Goal: Information Seeking & Learning: Find specific fact

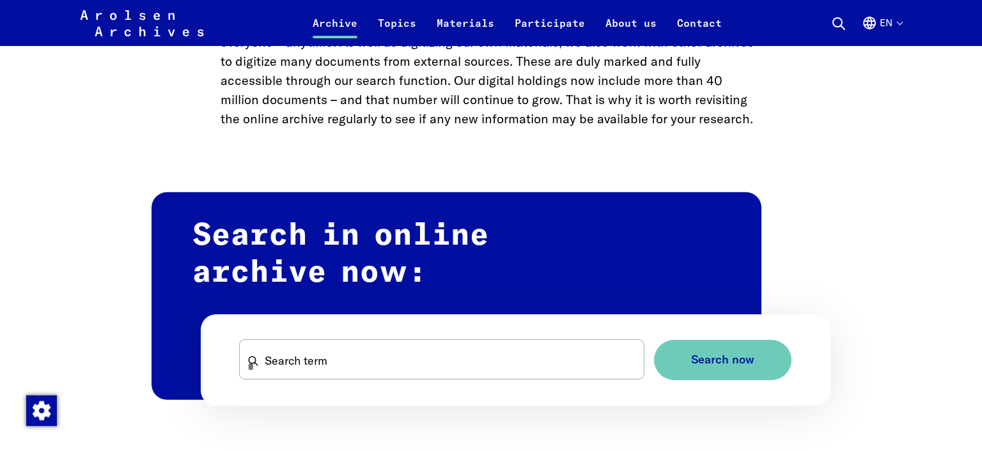
scroll to position [693, 0]
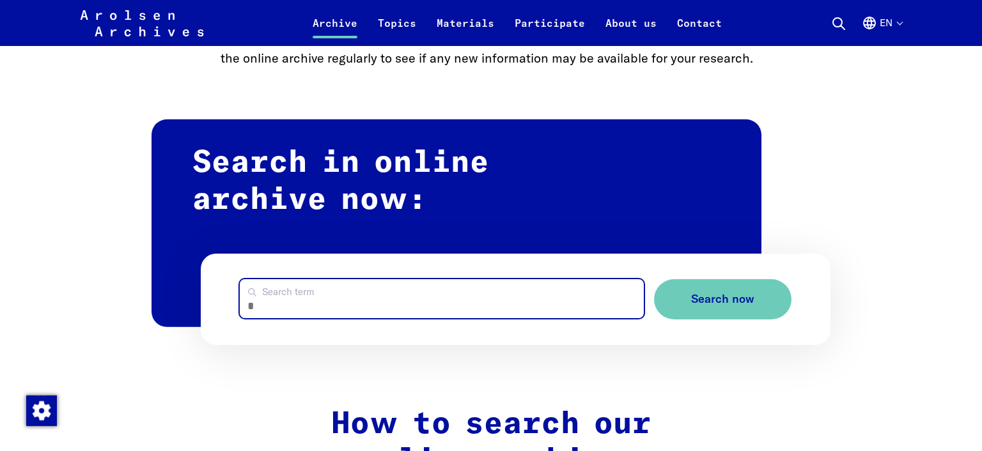
click at [338, 309] on input "Search term" at bounding box center [441, 298] width 403 height 39
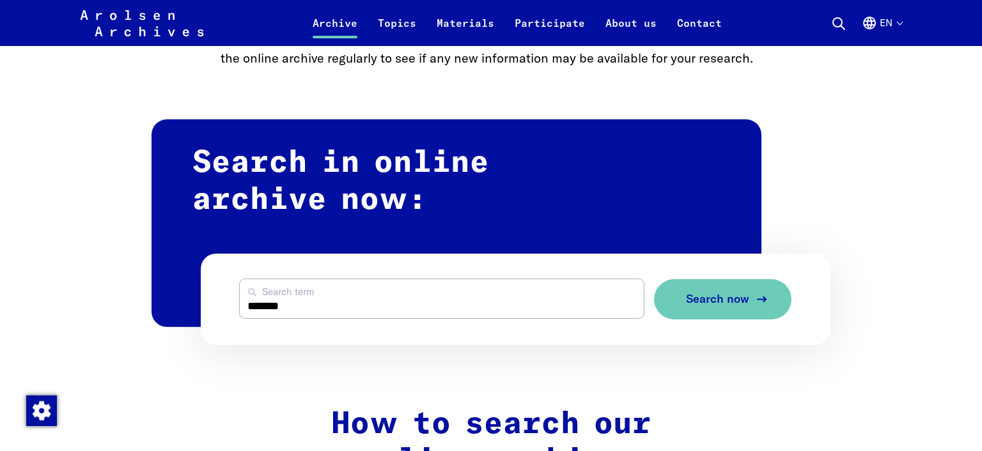
click at [697, 303] on span "Search now" at bounding box center [717, 299] width 63 height 13
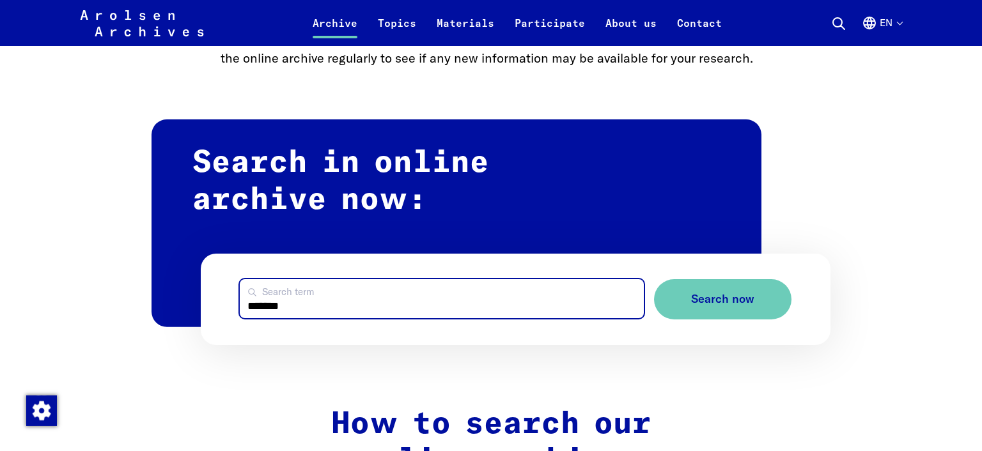
drag, startPoint x: 254, startPoint y: 309, endPoint x: 313, endPoint y: 304, distance: 59.6
click at [314, 304] on input "*******" at bounding box center [441, 298] width 403 height 39
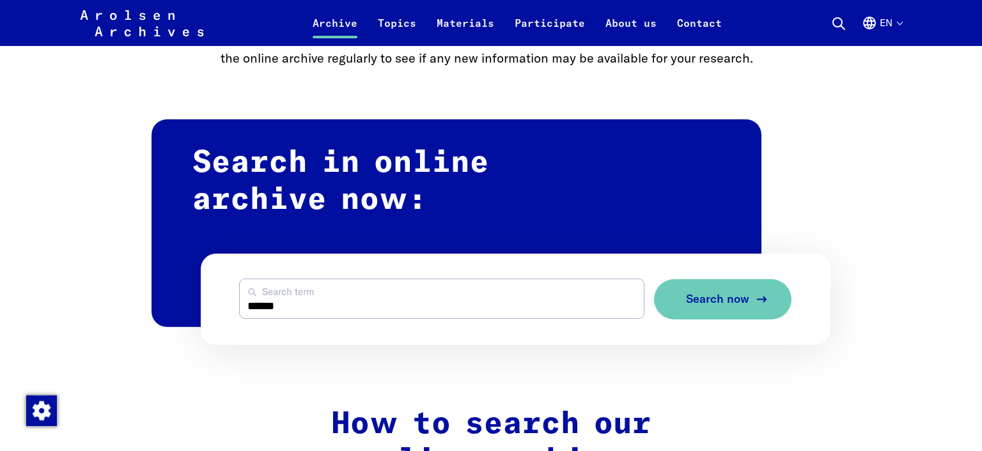
click at [760, 301] on icon "submit" at bounding box center [761, 299] width 15 height 15
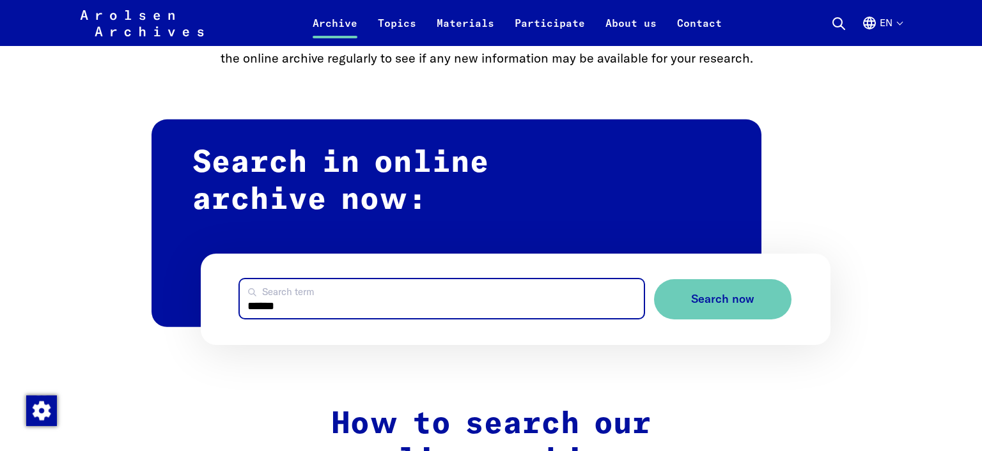
click at [255, 310] on input "******" at bounding box center [441, 298] width 403 height 39
type input "**********"
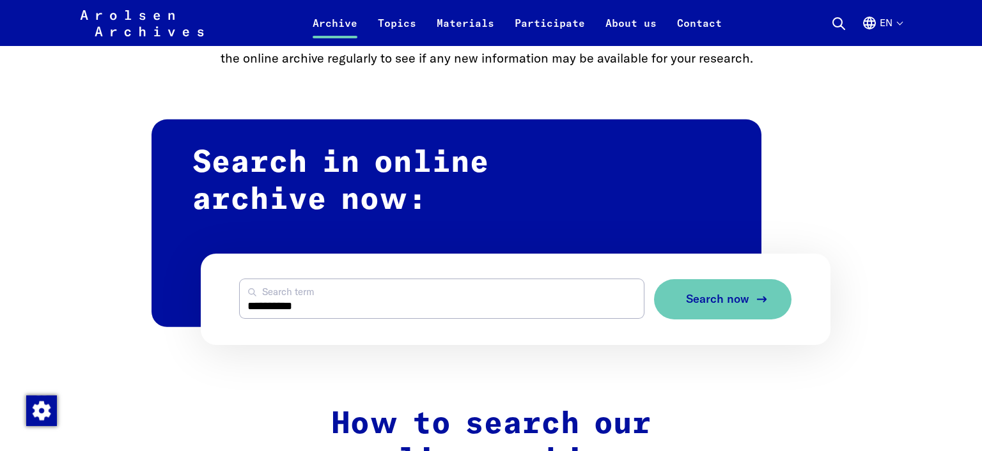
click at [705, 300] on span "Search now" at bounding box center [717, 299] width 63 height 13
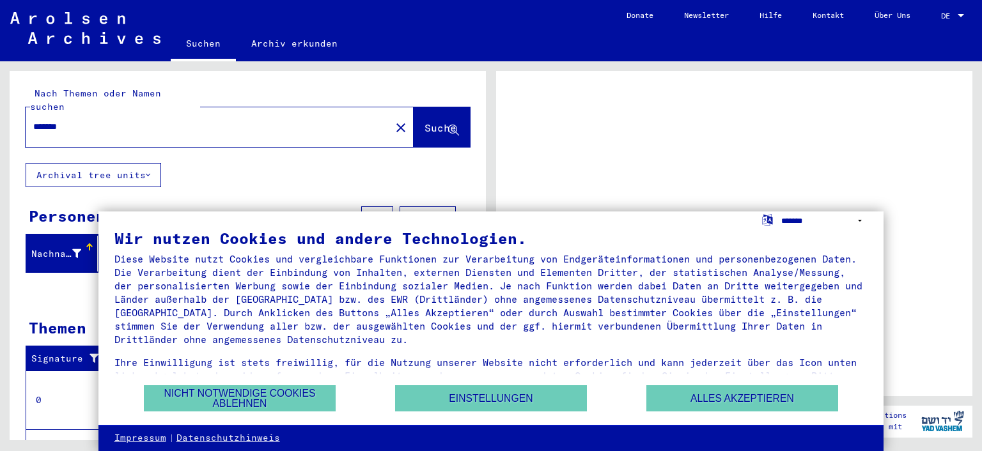
click at [781, 212] on select "**********" at bounding box center [824, 221] width 87 height 19
select select "*****"
click option "**********" at bounding box center [0, 0] width 0 height 0
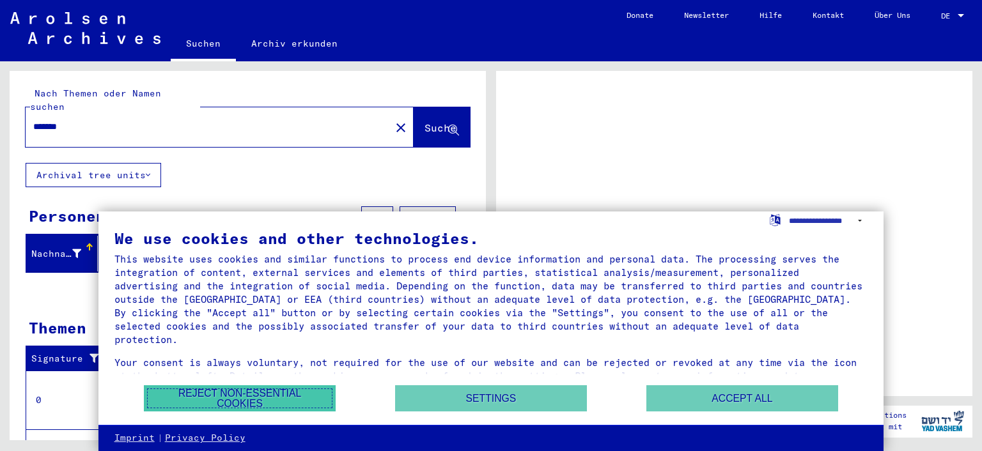
click at [270, 403] on button "Reject non-essential cookies" at bounding box center [240, 399] width 192 height 26
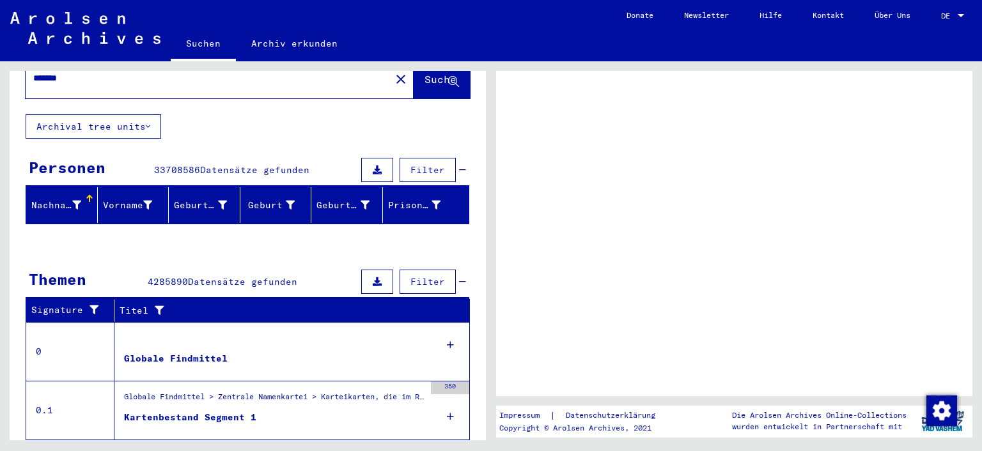
scroll to position [113, 0]
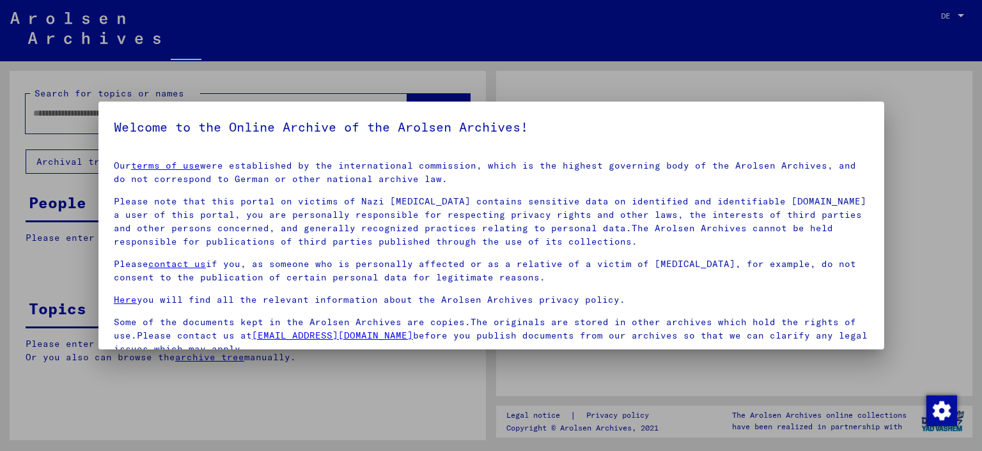
type input "*******"
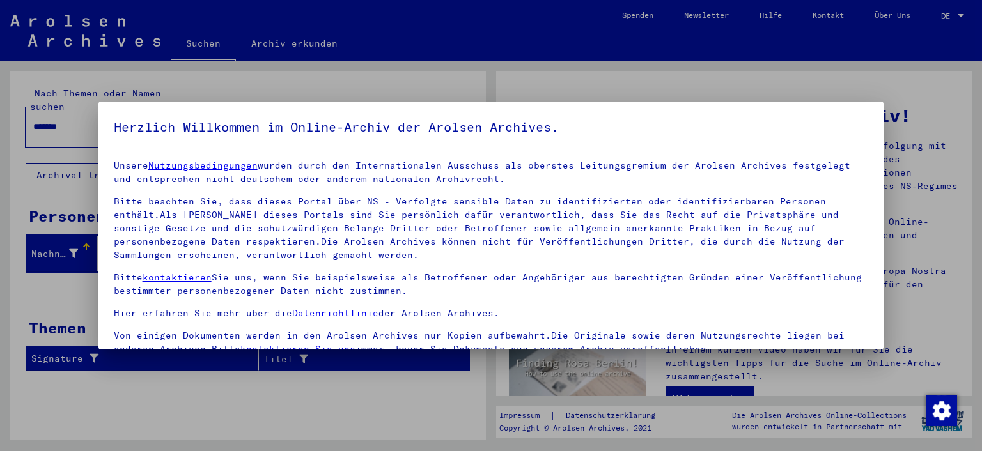
scroll to position [109, 0]
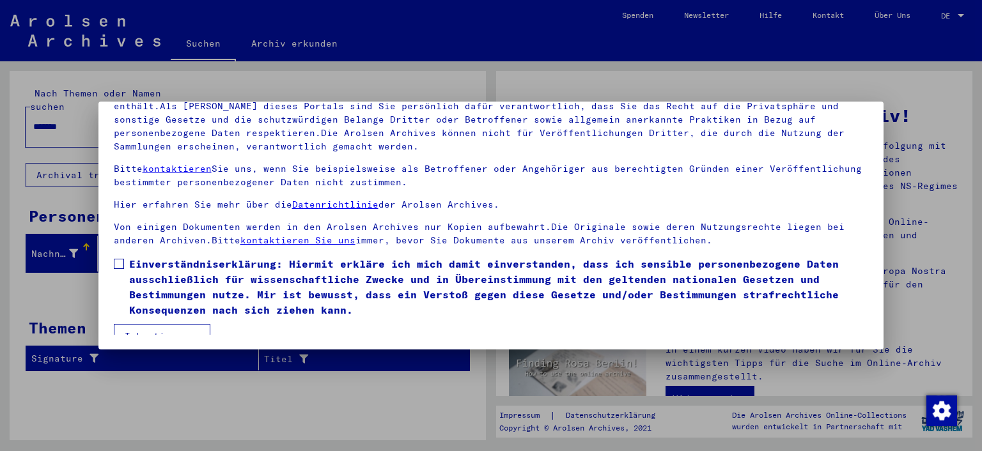
click at [753, 88] on div at bounding box center [491, 225] width 982 height 451
click at [118, 263] on span at bounding box center [119, 264] width 10 height 10
click at [144, 327] on button "Ich stimme zu" at bounding box center [162, 336] width 97 height 24
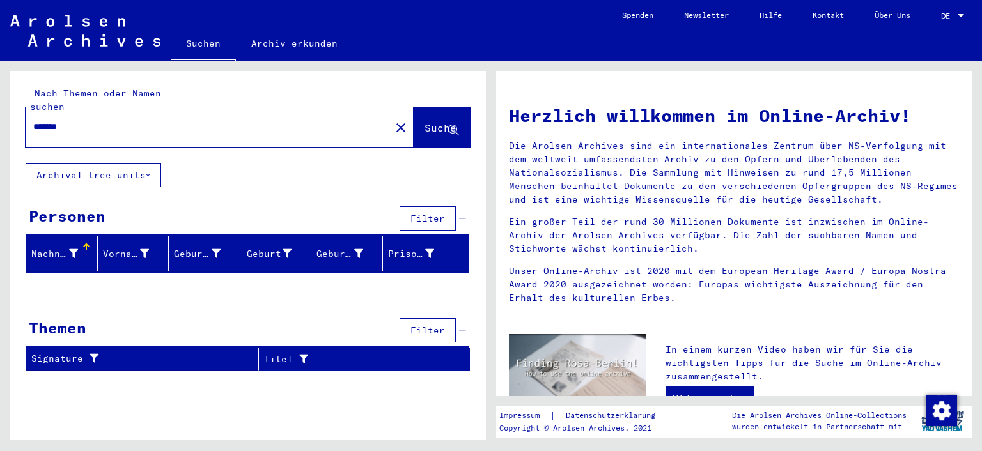
click at [977, 196] on div "Herzlich willkommen im Online-Archiv! Die Arolsen Archives sind ein internation…" at bounding box center [737, 250] width 491 height 379
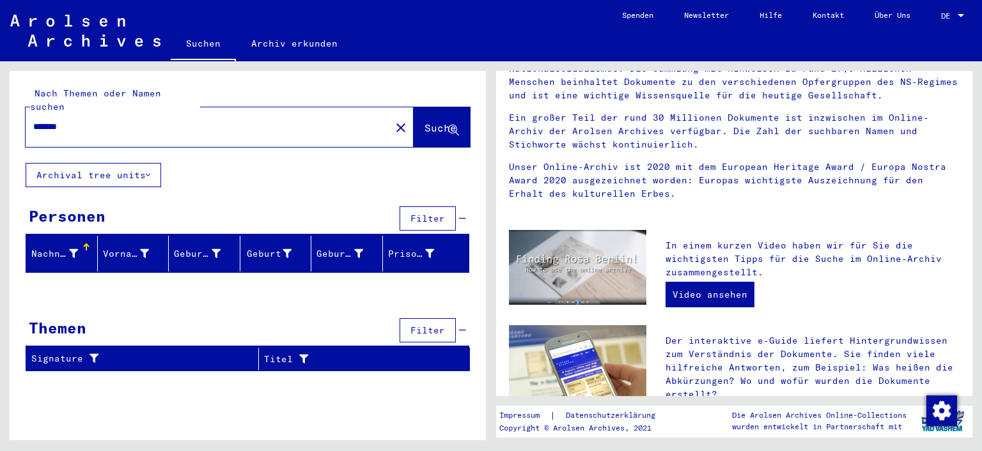
scroll to position [103, 0]
click at [962, 17] on div at bounding box center [961, 16] width 12 height 9
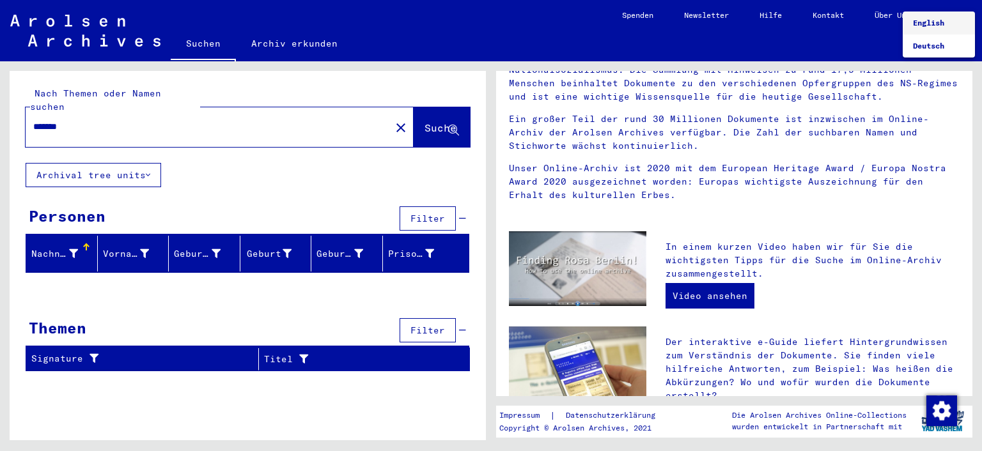
click at [942, 21] on span "English" at bounding box center [928, 23] width 31 height 10
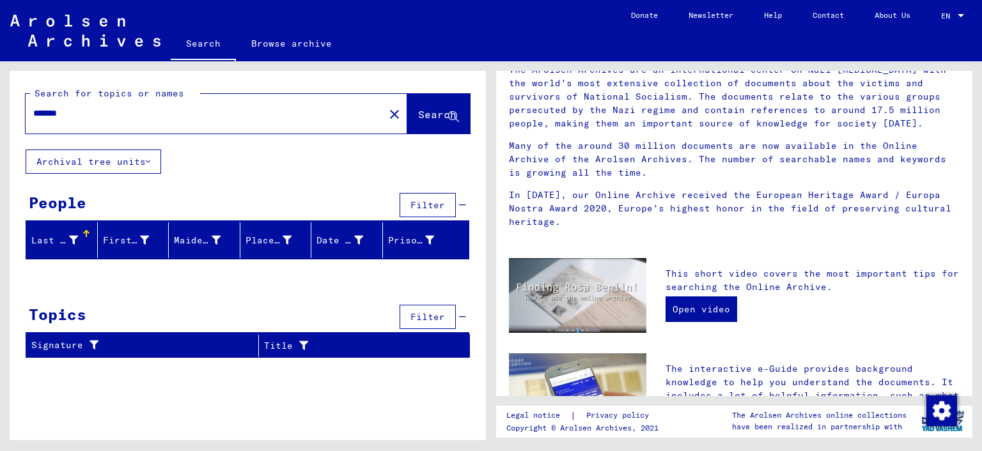
click at [431, 116] on span "Search" at bounding box center [437, 114] width 38 height 13
drag, startPoint x: 974, startPoint y: 212, endPoint x: 981, endPoint y: 250, distance: 39.0
click at [981, 263] on div "Welcome to the Online Archive of the Arolsen Archives! The Arolsen Archives are…" at bounding box center [737, 250] width 491 height 379
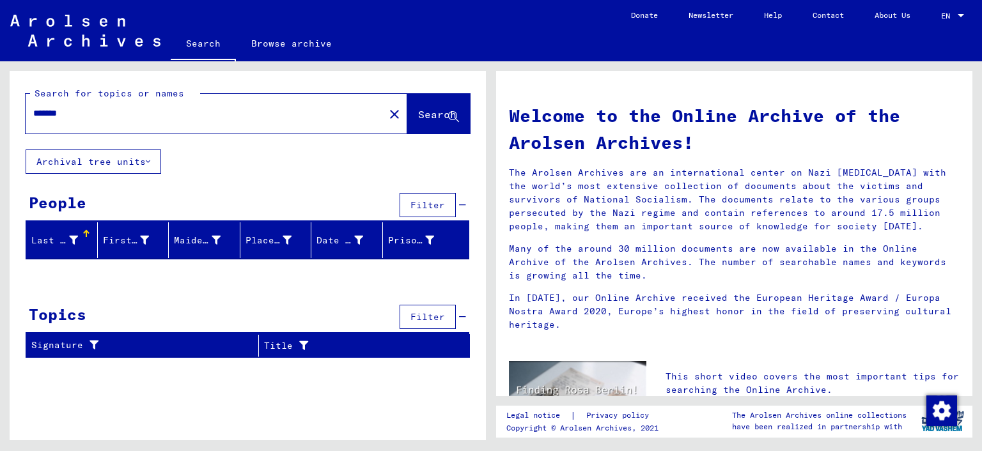
click at [142, 163] on button "Archival tree units" at bounding box center [94, 162] width 136 height 24
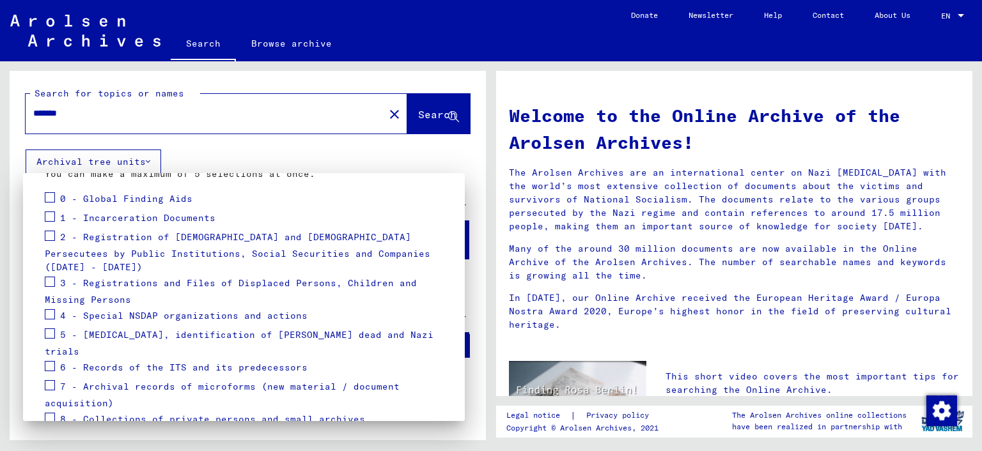
scroll to position [145, 0]
click at [47, 277] on span at bounding box center [50, 282] width 10 height 10
click at [421, 119] on div at bounding box center [491, 225] width 982 height 451
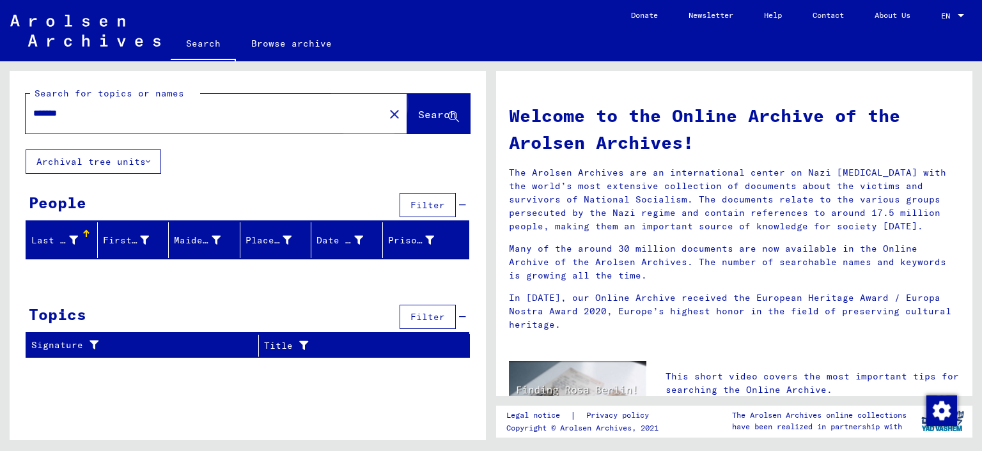
click at [421, 119] on span "Search" at bounding box center [437, 114] width 38 height 13
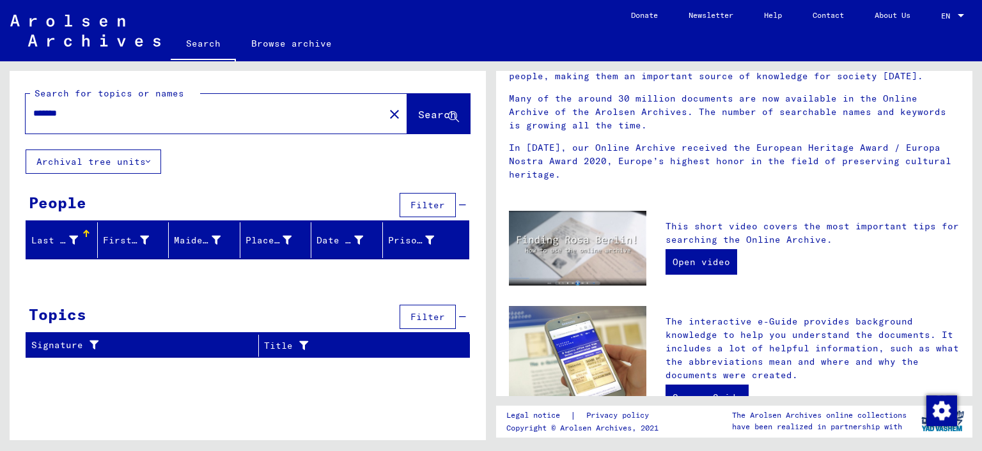
scroll to position [0, 0]
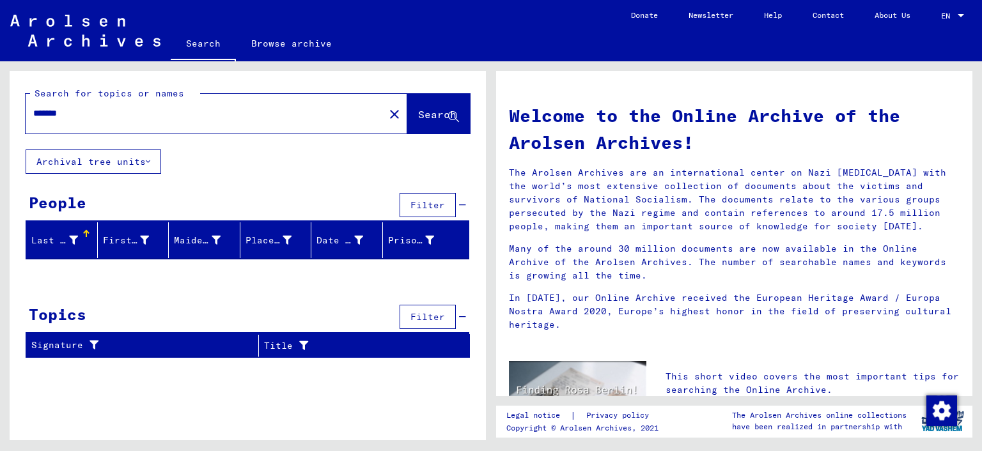
click at [418, 111] on span "Search" at bounding box center [437, 114] width 38 height 13
click at [387, 115] on mat-icon "close" at bounding box center [394, 114] width 15 height 15
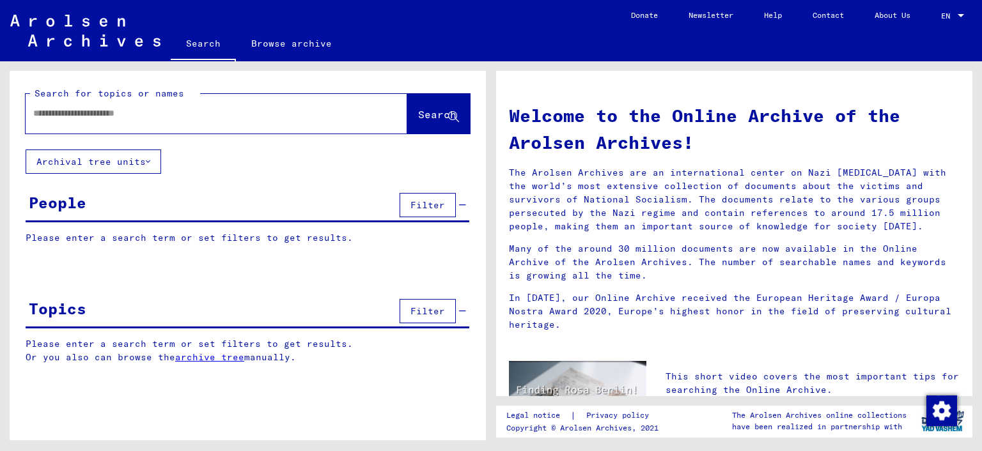
click at [112, 118] on input "text" at bounding box center [201, 113] width 336 height 13
click at [408, 123] on button "Search" at bounding box center [438, 114] width 63 height 40
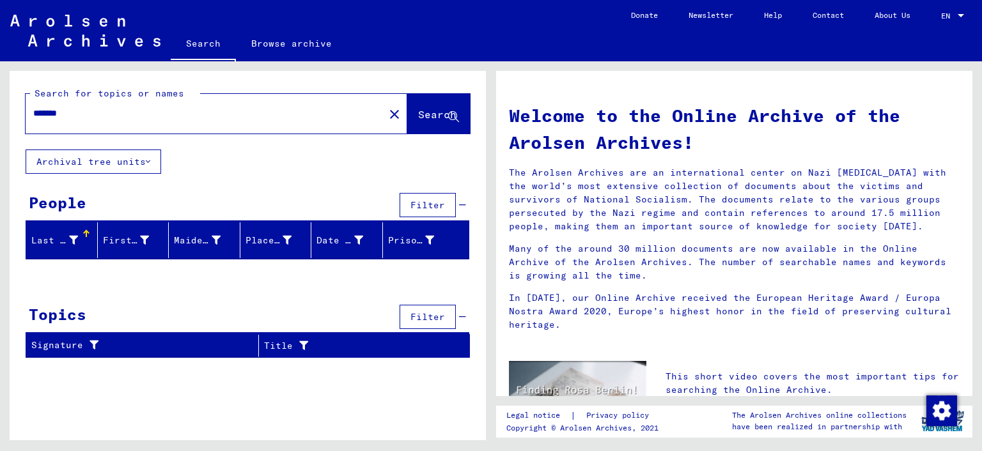
click at [63, 114] on input "*******" at bounding box center [201, 113] width 336 height 13
type input "******"
click at [418, 116] on span "Search" at bounding box center [437, 114] width 38 height 13
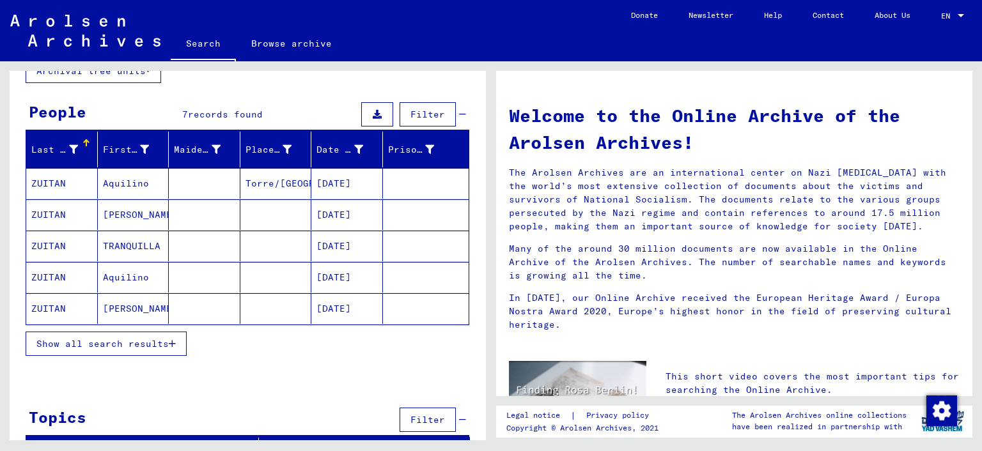
scroll to position [108, 0]
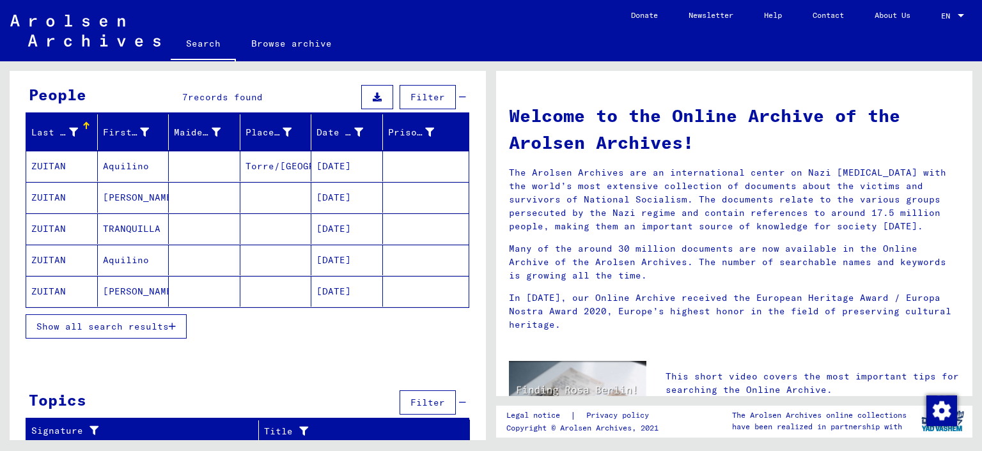
click at [112, 329] on span "Show all search results" at bounding box center [102, 327] width 132 height 12
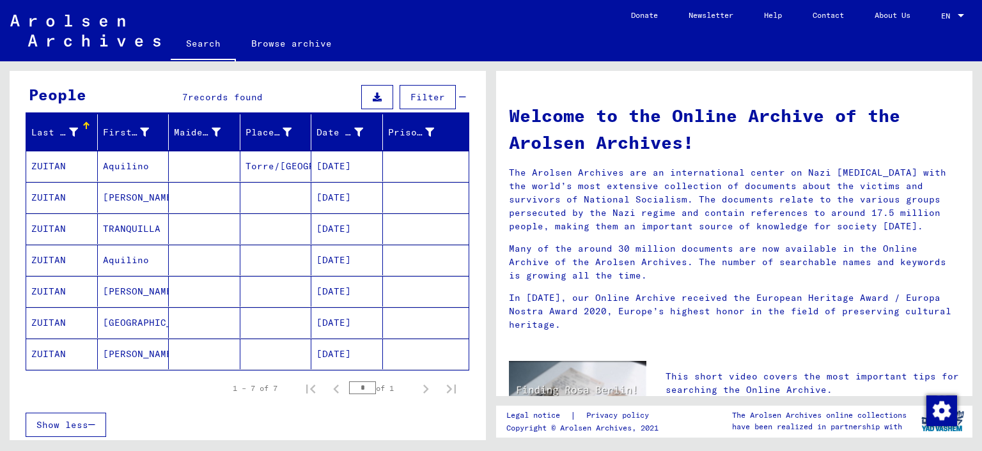
click at [69, 167] on mat-cell "ZUITAN" at bounding box center [62, 166] width 72 height 31
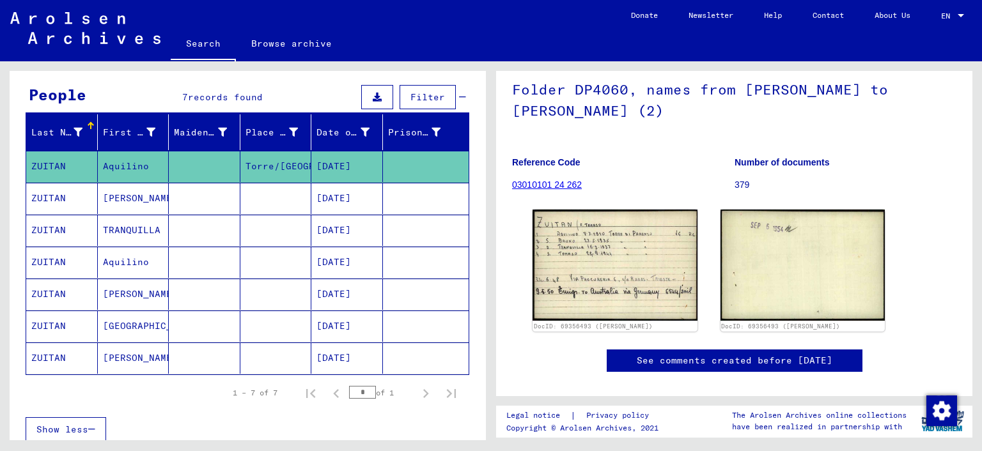
scroll to position [86, 0]
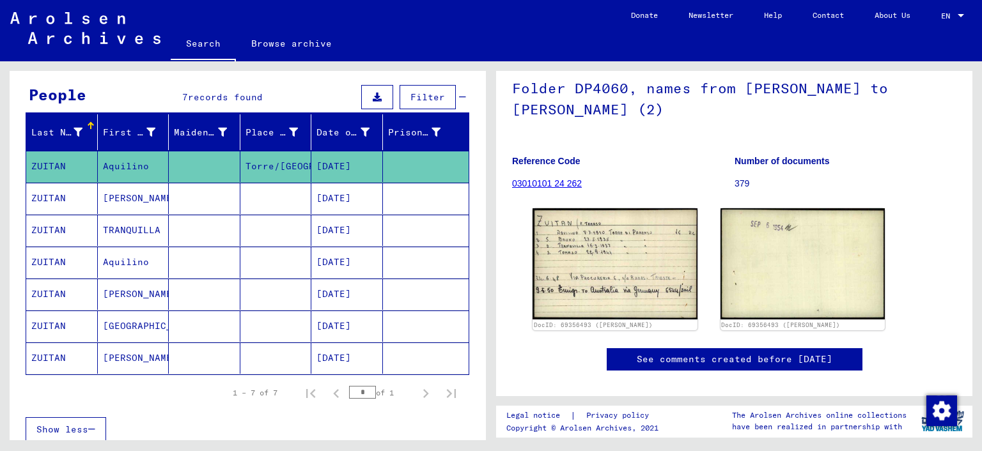
click at [699, 366] on link "See comments created before [DATE]" at bounding box center [735, 359] width 196 height 13
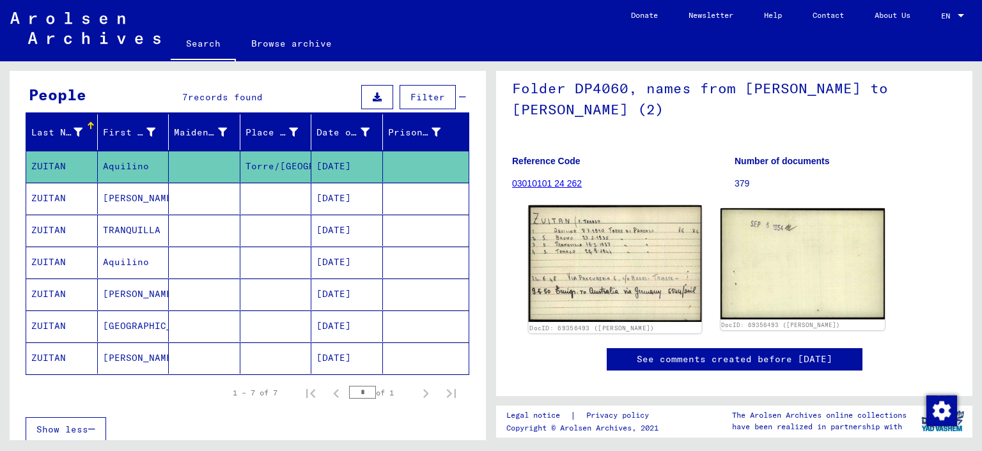
click at [552, 243] on img at bounding box center [615, 263] width 173 height 117
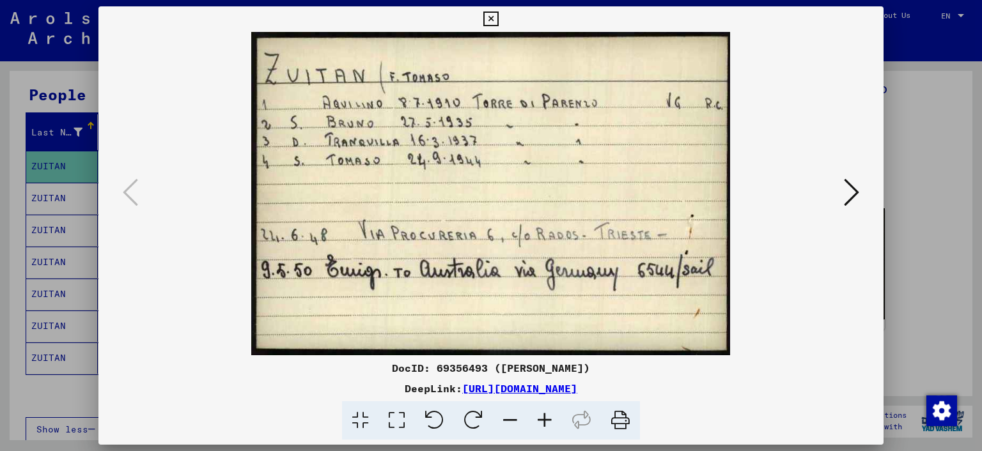
click at [853, 192] on icon at bounding box center [851, 192] width 15 height 31
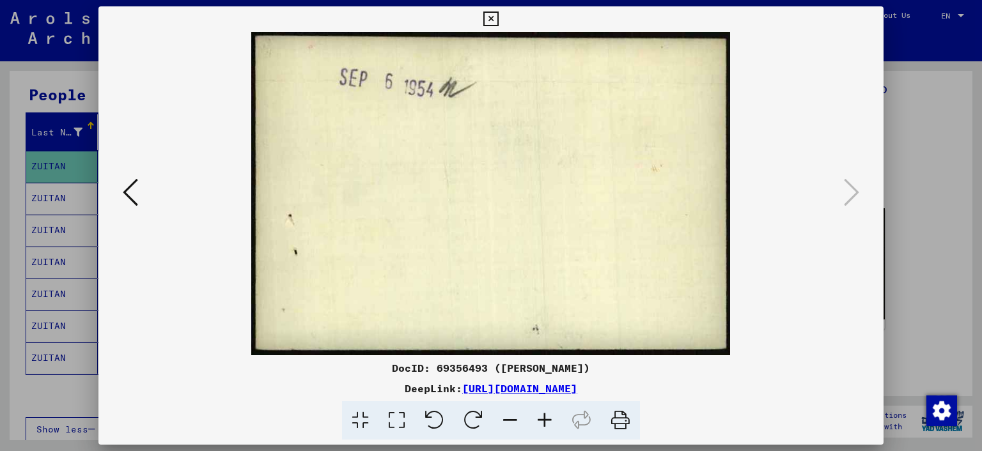
click at [128, 196] on icon at bounding box center [130, 192] width 15 height 31
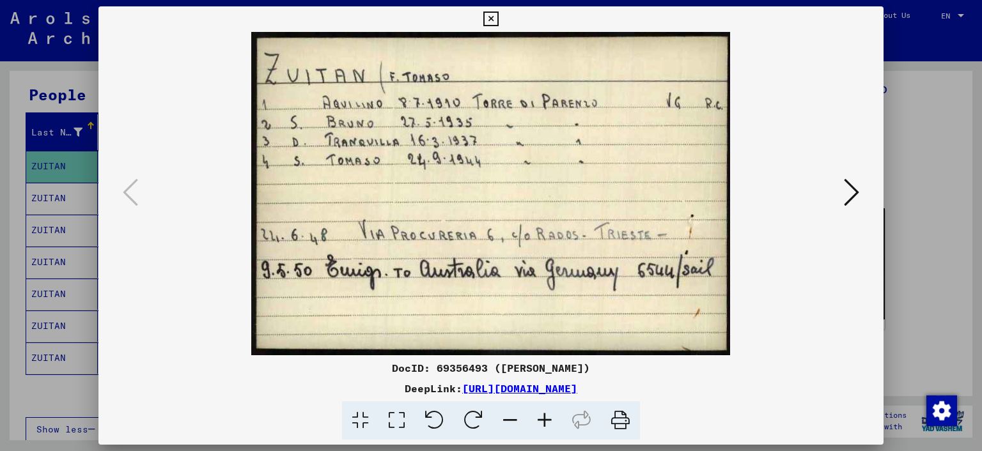
click at [498, 13] on icon at bounding box center [490, 19] width 15 height 15
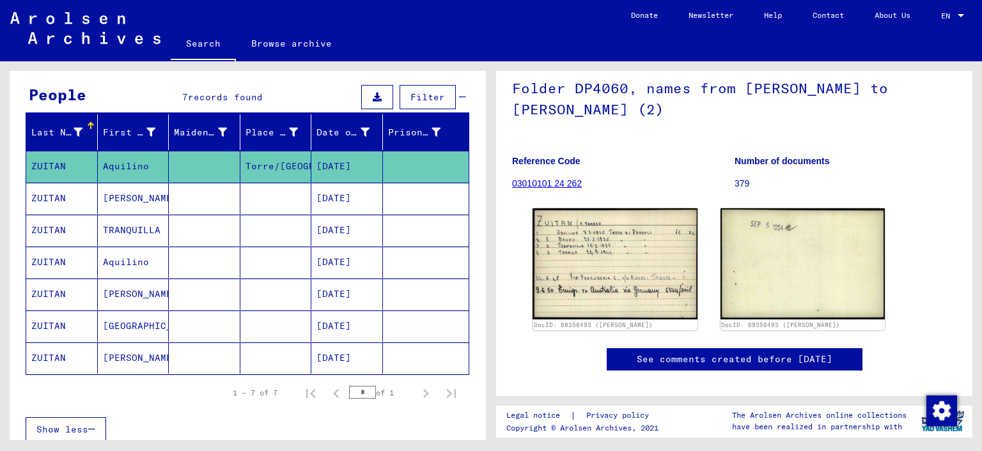
click at [46, 199] on mat-cell "ZUITAN" at bounding box center [62, 198] width 72 height 31
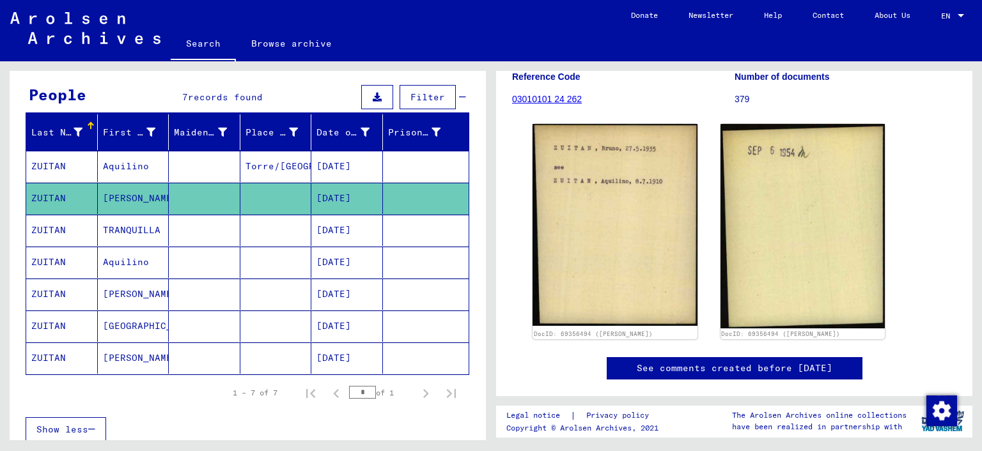
scroll to position [171, 0]
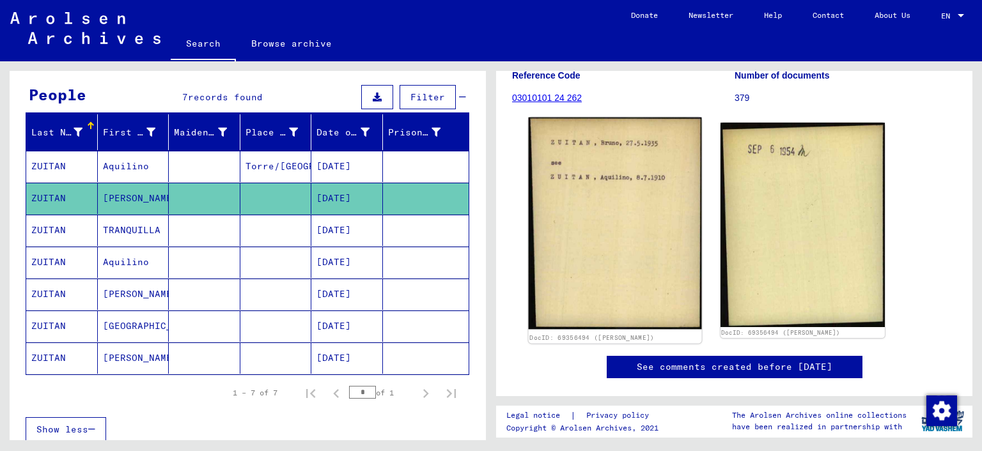
click at [593, 270] on img at bounding box center [615, 224] width 173 height 212
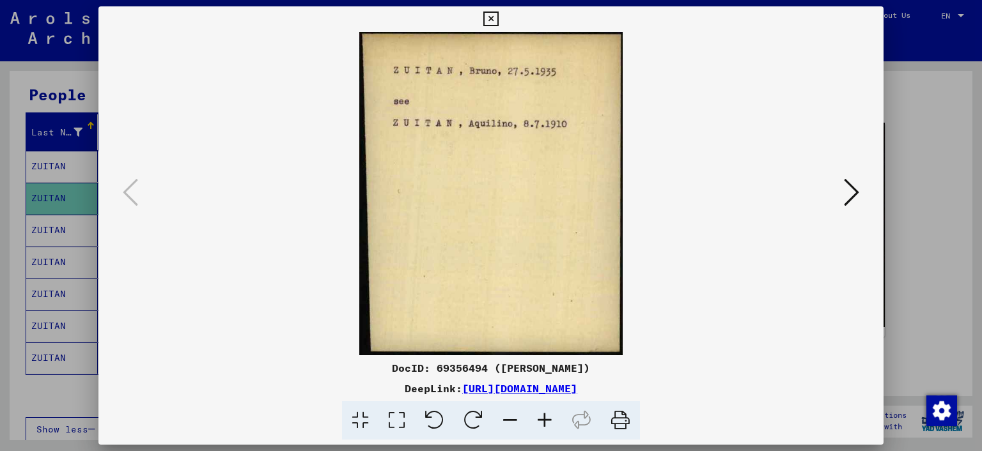
click at [546, 191] on img at bounding box center [491, 193] width 699 height 323
click at [856, 197] on icon at bounding box center [851, 192] width 15 height 31
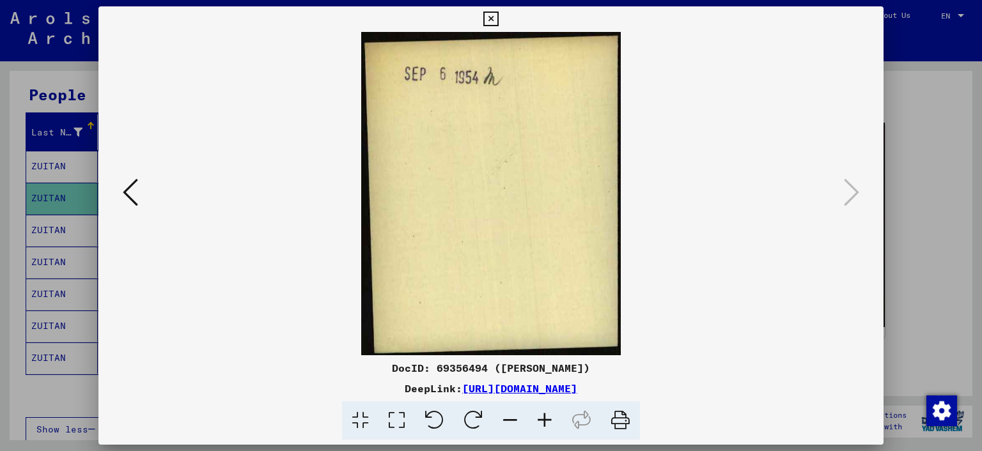
click at [577, 387] on link "[URL][DOMAIN_NAME]" at bounding box center [519, 388] width 115 height 13
drag, startPoint x: 880, startPoint y: 15, endPoint x: 870, endPoint y: 21, distance: 11.7
click at [498, 15] on icon at bounding box center [490, 19] width 15 height 15
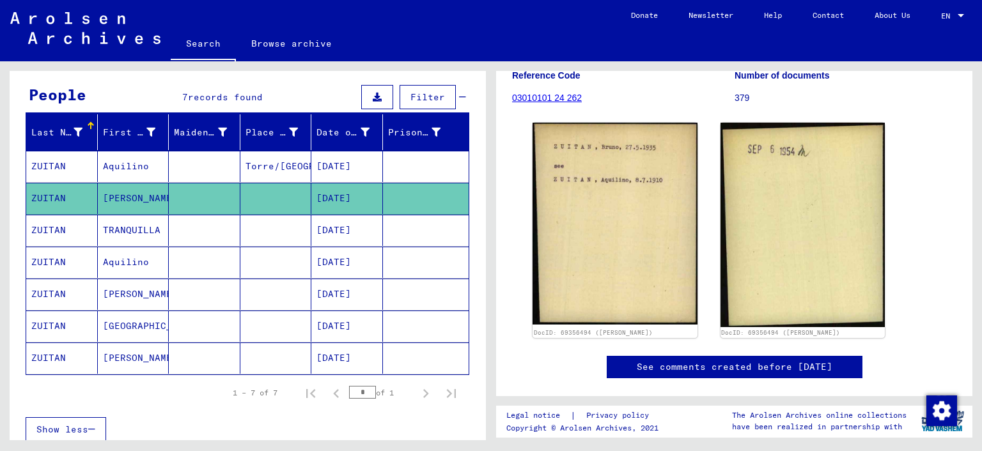
click at [58, 226] on mat-cell "ZUITAN" at bounding box center [62, 230] width 72 height 31
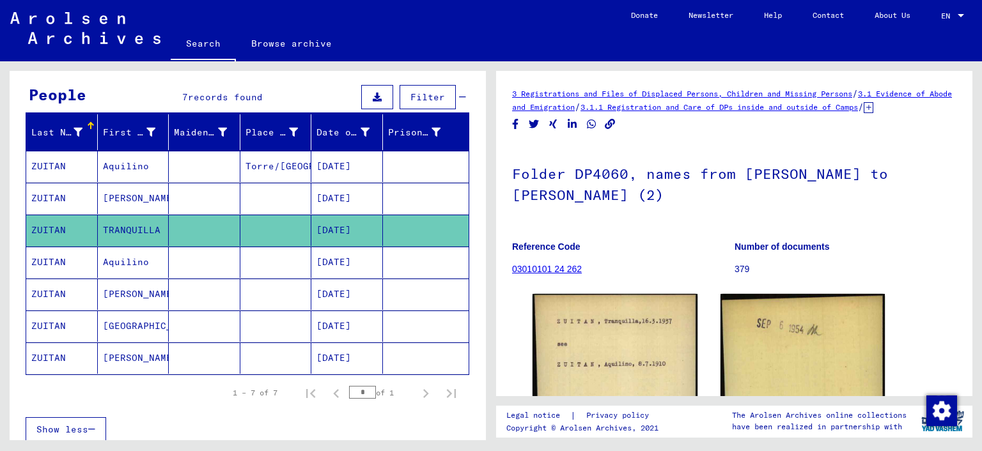
click at [58, 266] on mat-cell "ZUITAN" at bounding box center [62, 262] width 72 height 31
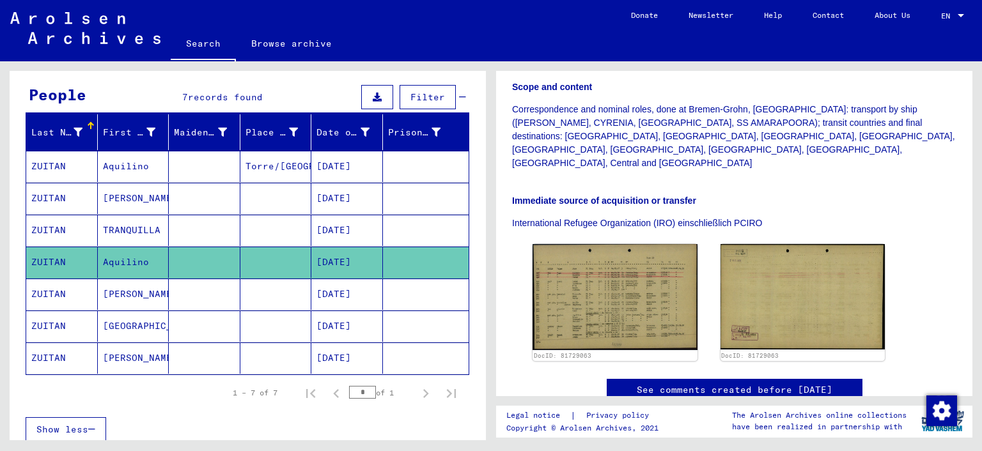
scroll to position [327, 0]
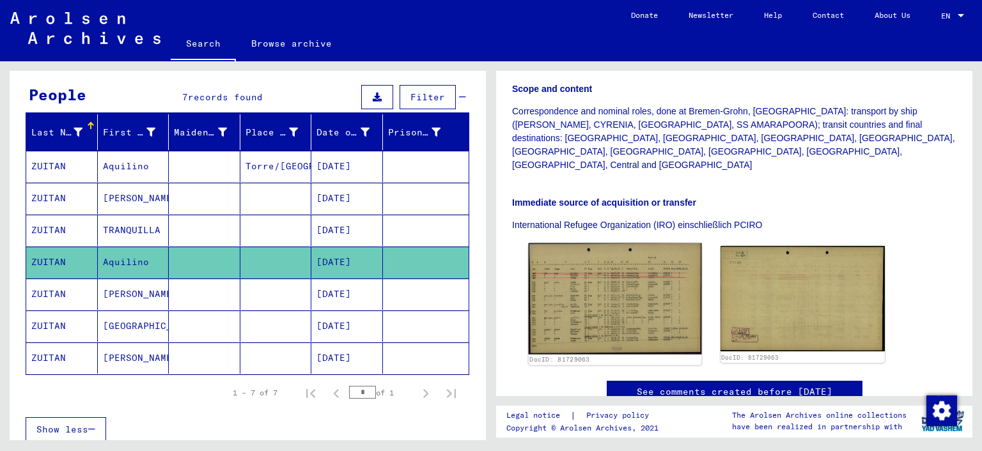
click at [600, 244] on img at bounding box center [615, 299] width 173 height 111
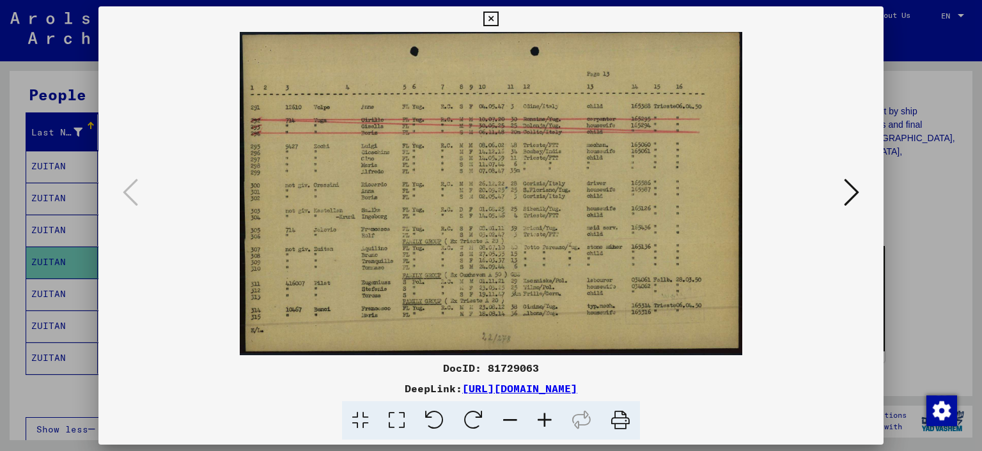
click at [510, 285] on img at bounding box center [491, 193] width 699 height 323
click at [858, 185] on icon at bounding box center [851, 192] width 15 height 31
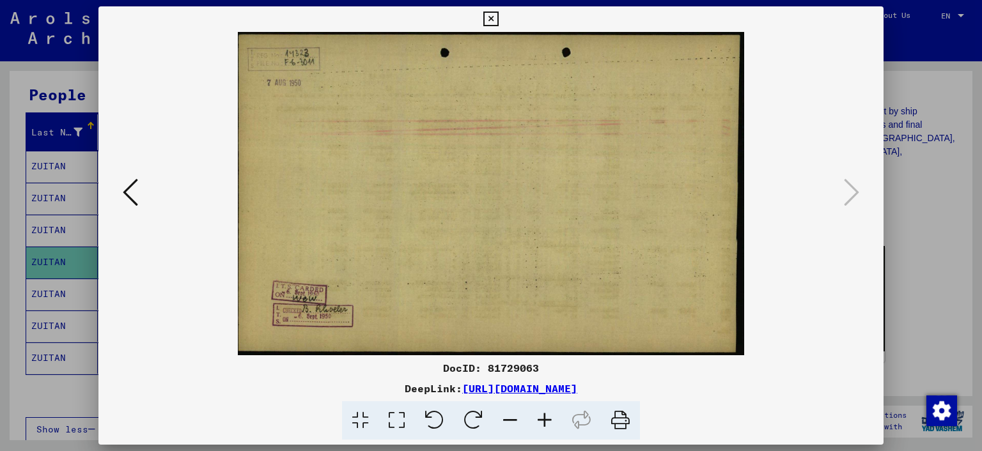
click at [137, 203] on button at bounding box center [130, 193] width 23 height 36
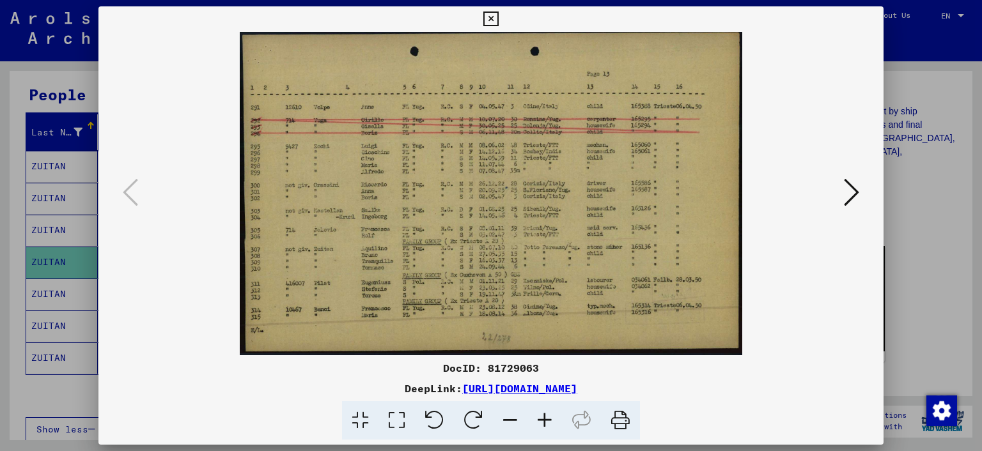
click at [541, 421] on icon at bounding box center [544, 420] width 35 height 39
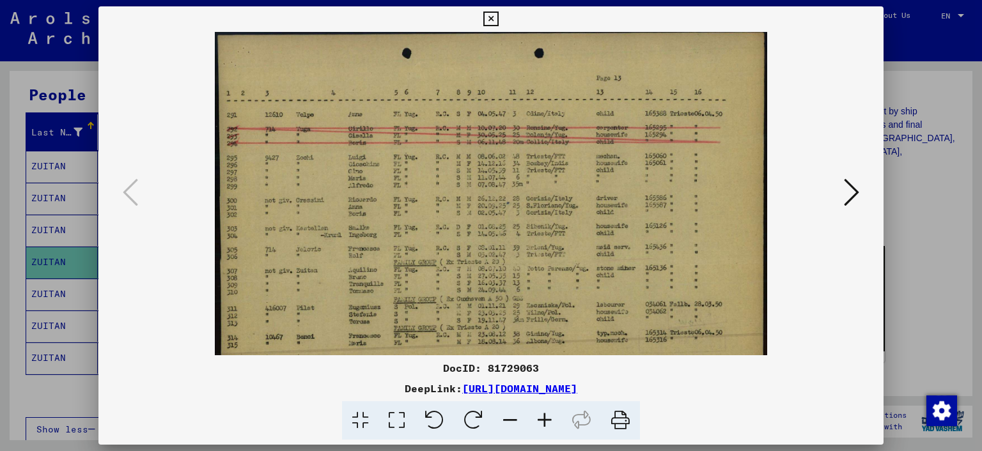
click at [541, 421] on icon at bounding box center [544, 420] width 35 height 39
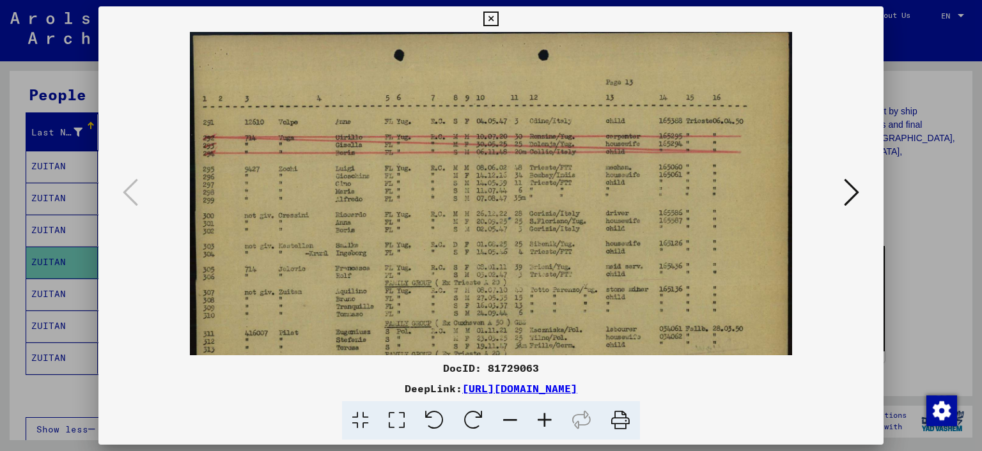
click at [541, 421] on icon at bounding box center [544, 420] width 35 height 39
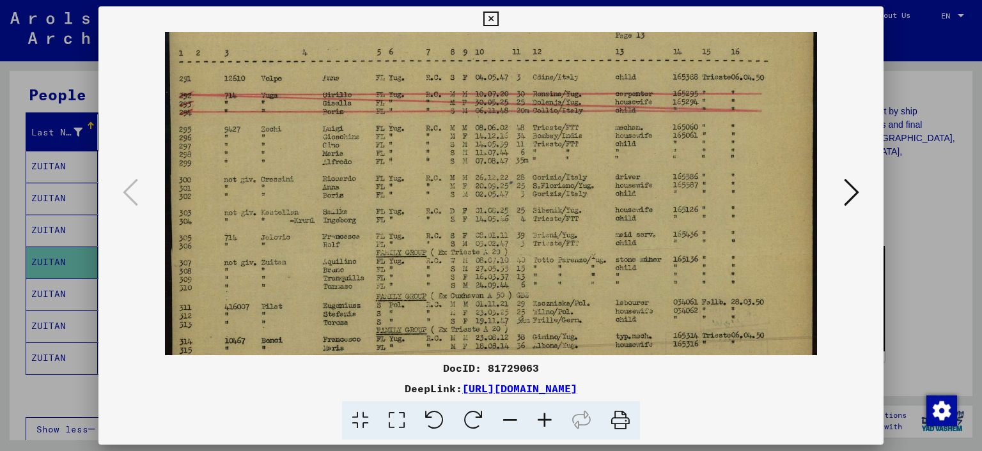
scroll to position [46, 0]
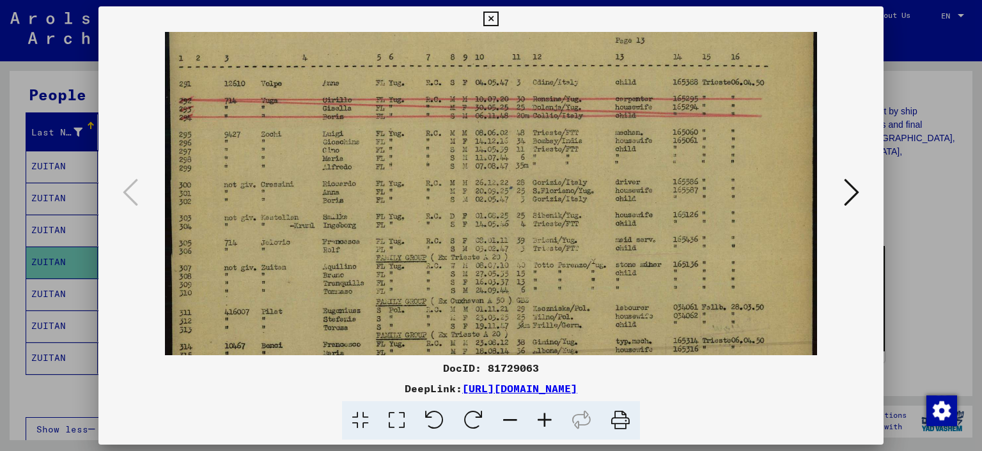
drag, startPoint x: 582, startPoint y: 253, endPoint x: 588, endPoint y: 214, distance: 40.1
click at [588, 214] on img at bounding box center [490, 195] width 651 height 419
click at [498, 22] on icon at bounding box center [490, 19] width 15 height 15
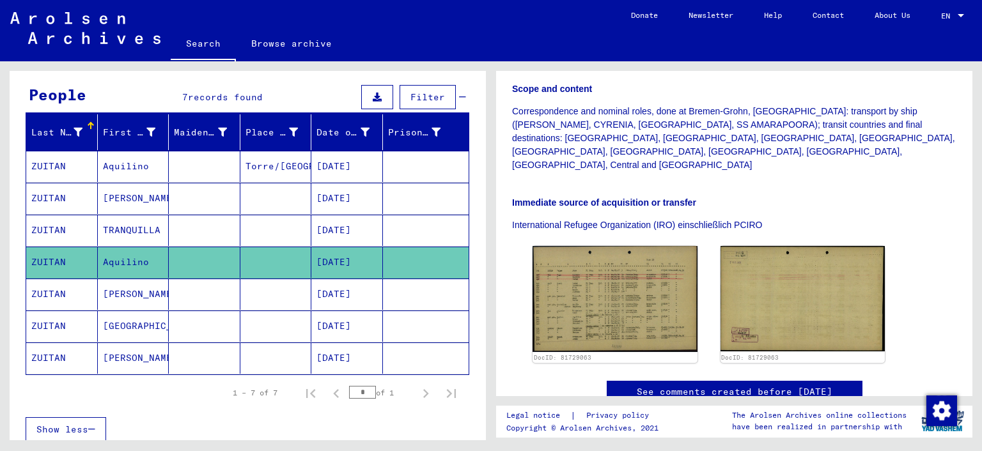
click at [52, 295] on mat-cell "ZUITAN" at bounding box center [62, 294] width 72 height 31
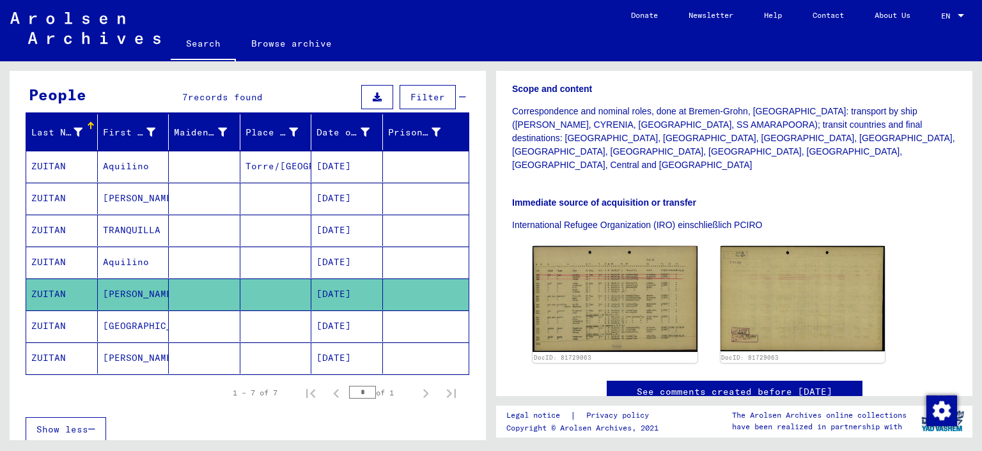
click at [68, 327] on mat-cell "ZUITAN" at bounding box center [62, 326] width 72 height 31
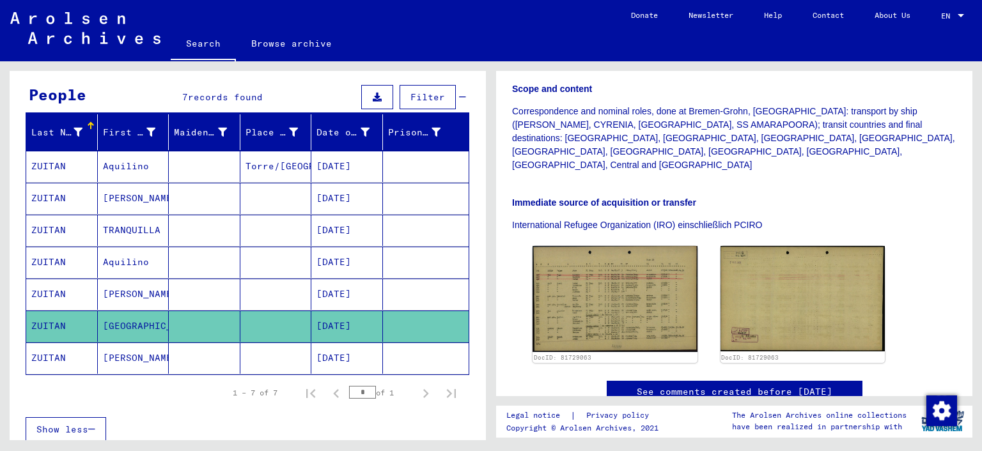
click at [68, 327] on mat-cell "ZUITAN" at bounding box center [62, 326] width 72 height 31
click at [74, 357] on mat-cell "ZUITAN" at bounding box center [62, 358] width 72 height 31
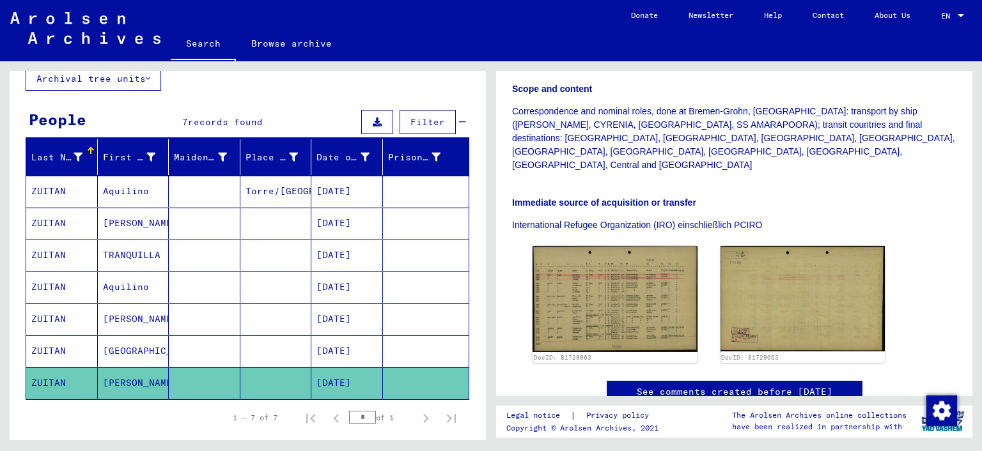
scroll to position [84, 0]
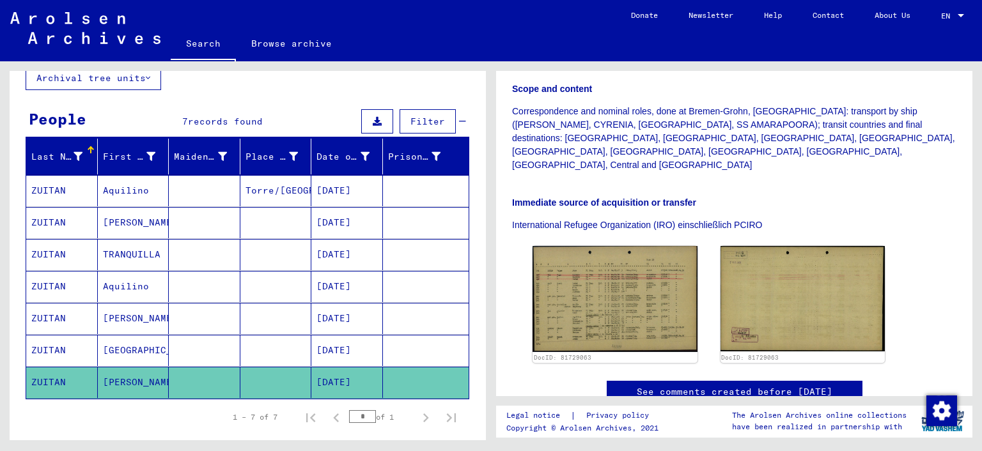
click at [71, 192] on mat-cell "ZUITAN" at bounding box center [62, 190] width 72 height 31
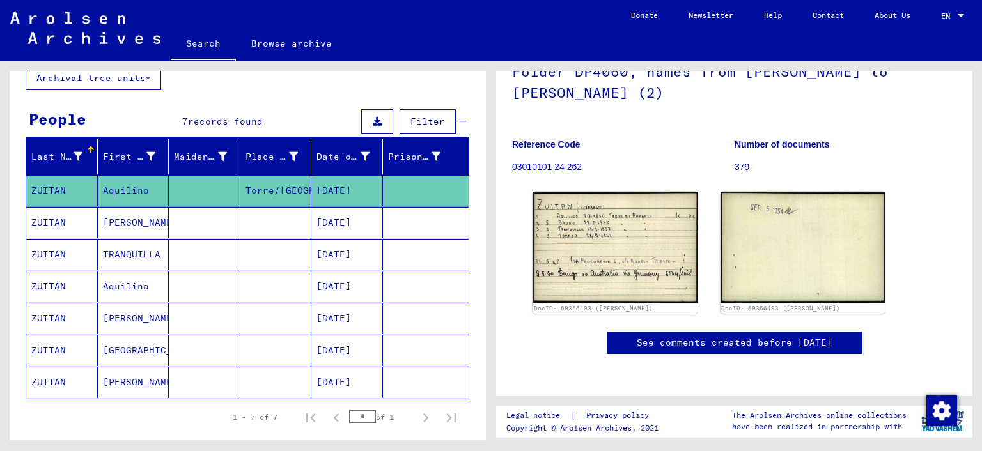
scroll to position [146, 0]
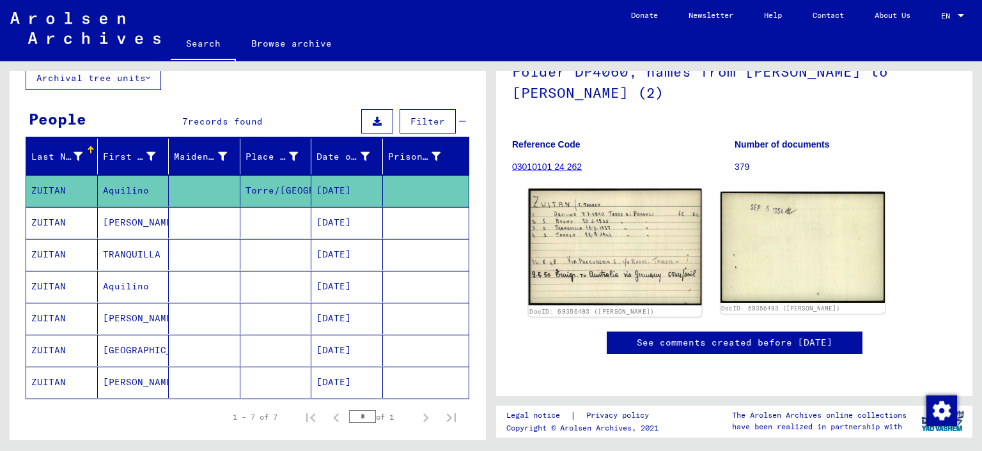
click at [604, 230] on img at bounding box center [615, 247] width 173 height 117
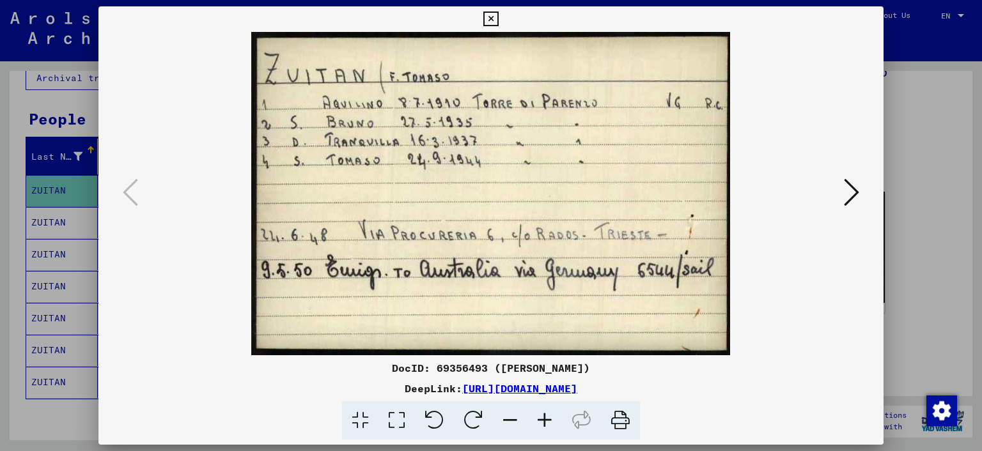
click at [855, 201] on icon at bounding box center [851, 192] width 15 height 31
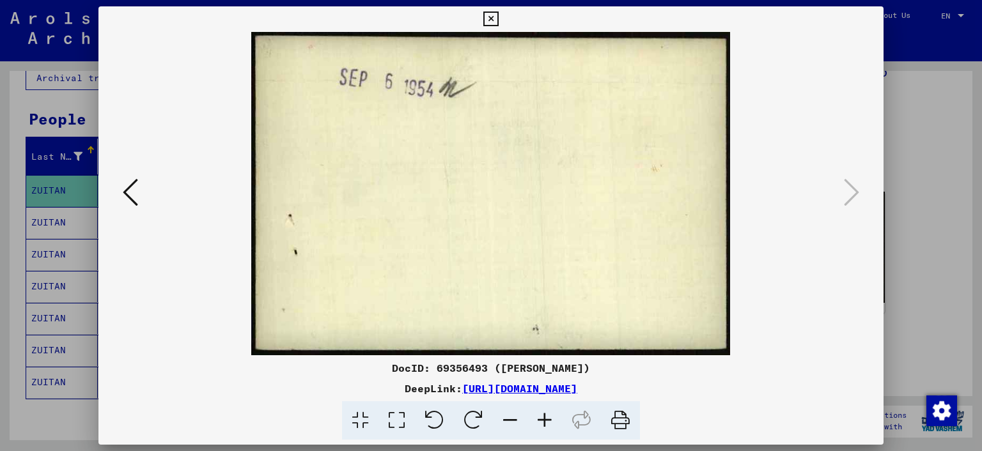
click at [124, 198] on icon at bounding box center [130, 192] width 15 height 31
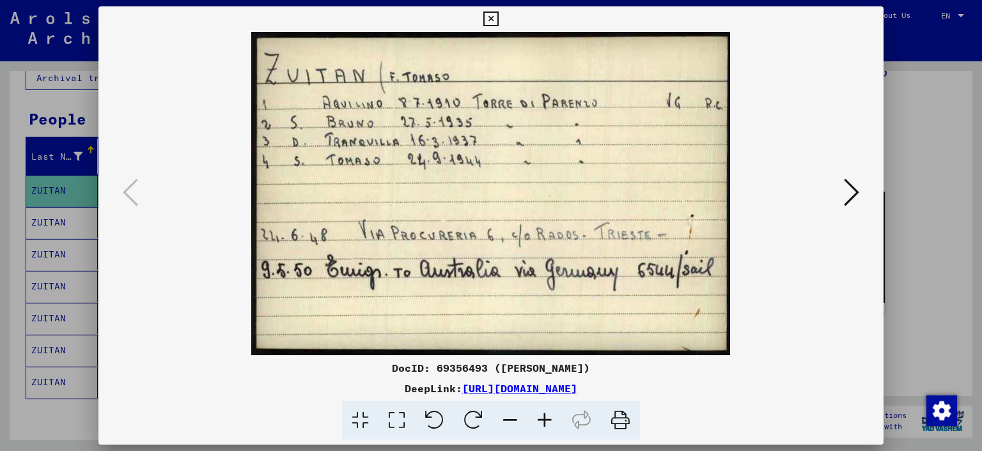
click at [577, 386] on link "[URL][DOMAIN_NAME]" at bounding box center [519, 388] width 115 height 13
click at [502, 22] on button at bounding box center [490, 19] width 22 height 26
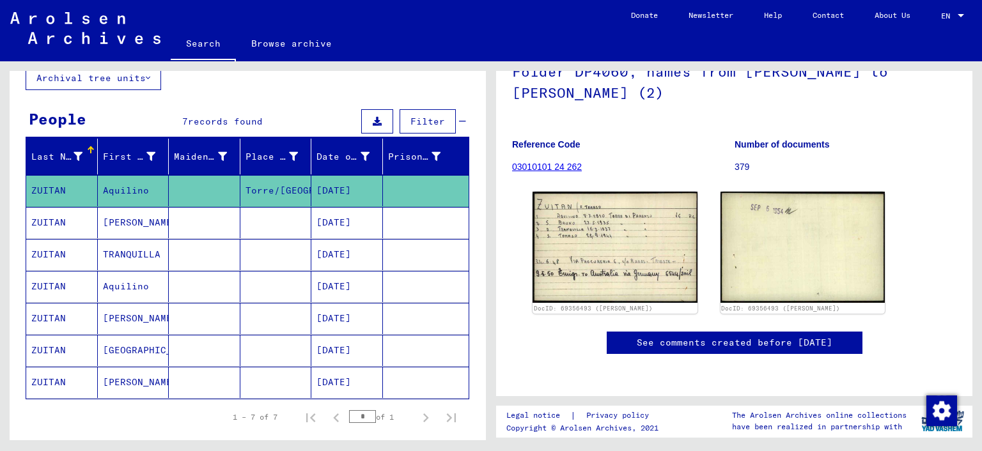
click at [559, 162] on link "03010101 24 262" at bounding box center [547, 167] width 70 height 10
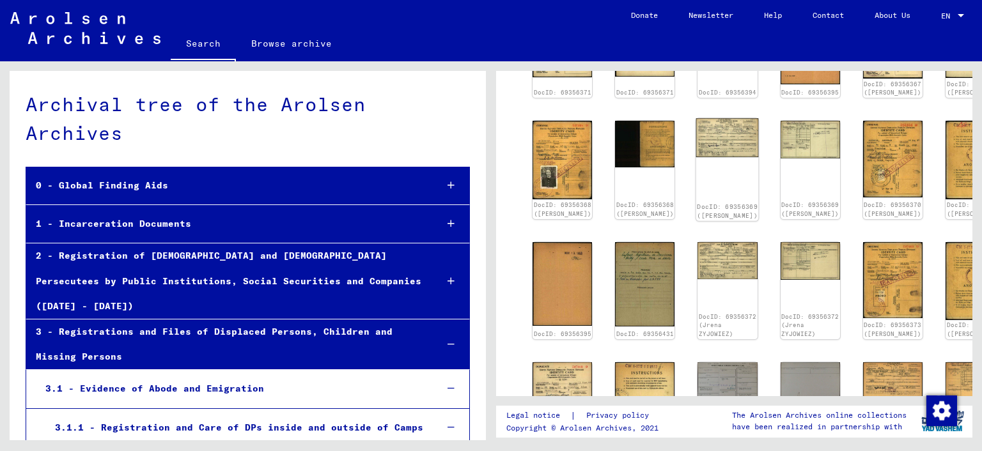
scroll to position [327, 0]
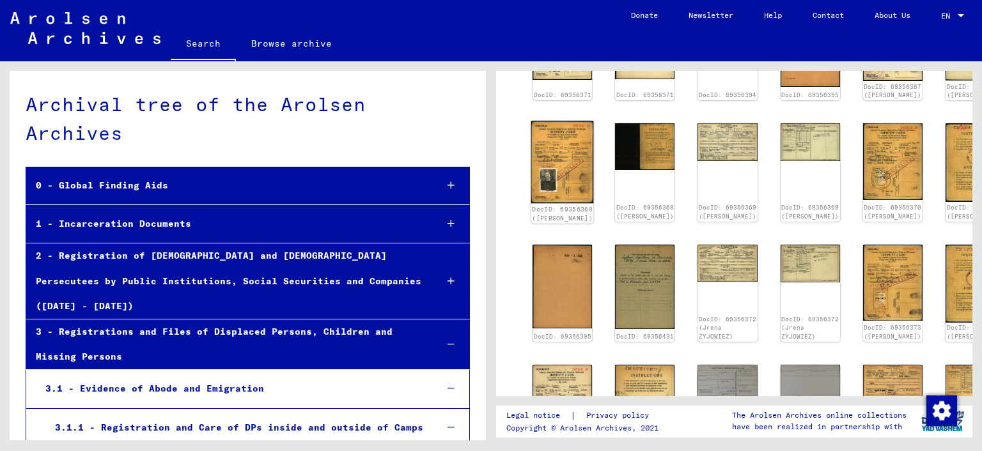
click at [561, 188] on img at bounding box center [562, 162] width 63 height 82
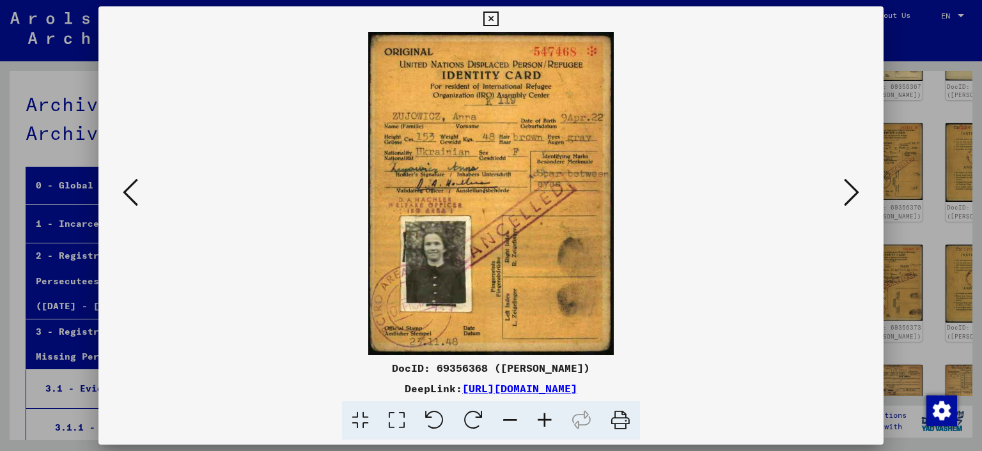
click at [498, 20] on icon at bounding box center [490, 19] width 15 height 15
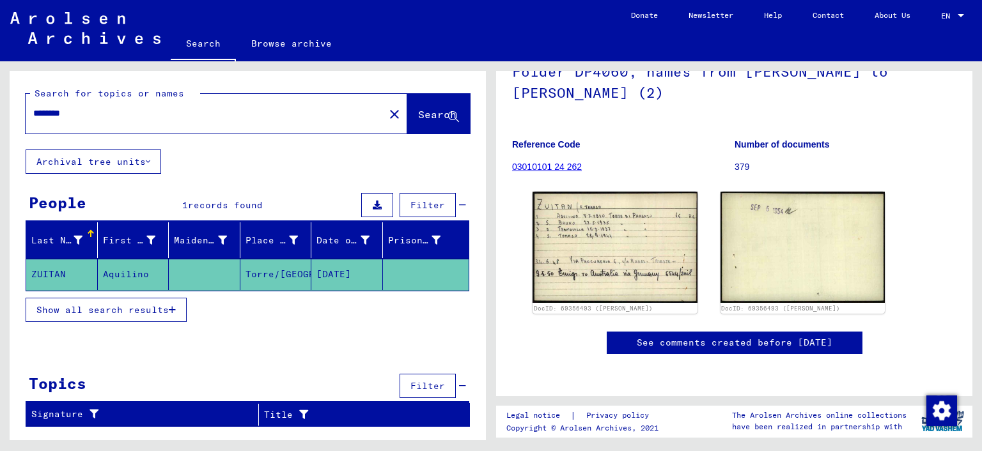
scroll to position [170, 0]
click at [139, 308] on span "Show all search results" at bounding box center [102, 310] width 132 height 12
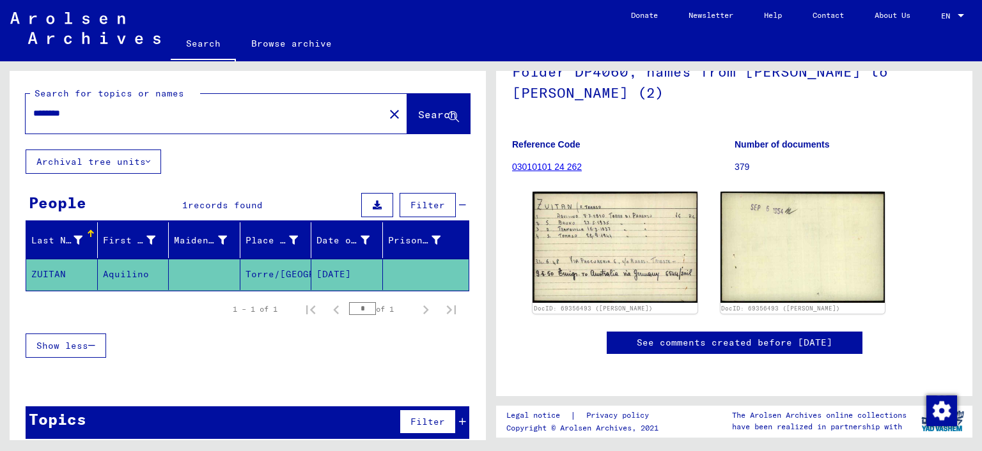
click at [125, 165] on button "Archival tree units" at bounding box center [94, 162] width 136 height 24
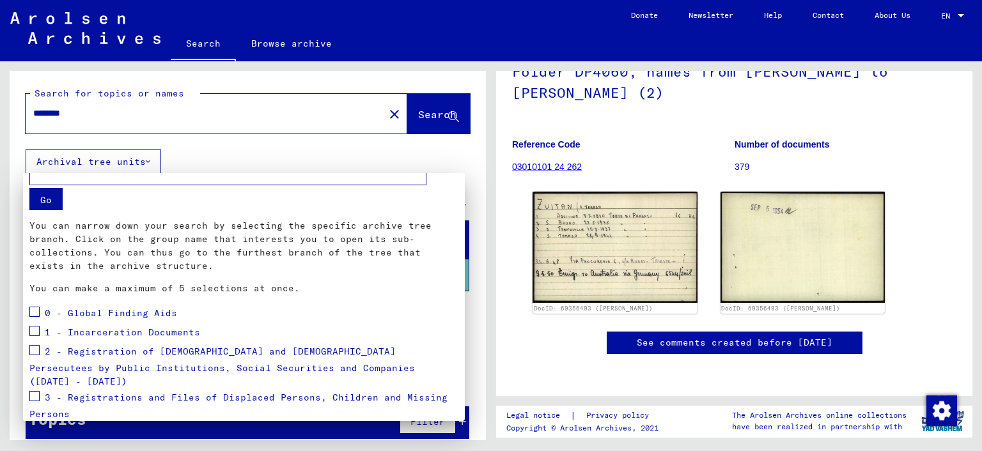
scroll to position [17, 0]
click at [373, 117] on div at bounding box center [491, 225] width 982 height 451
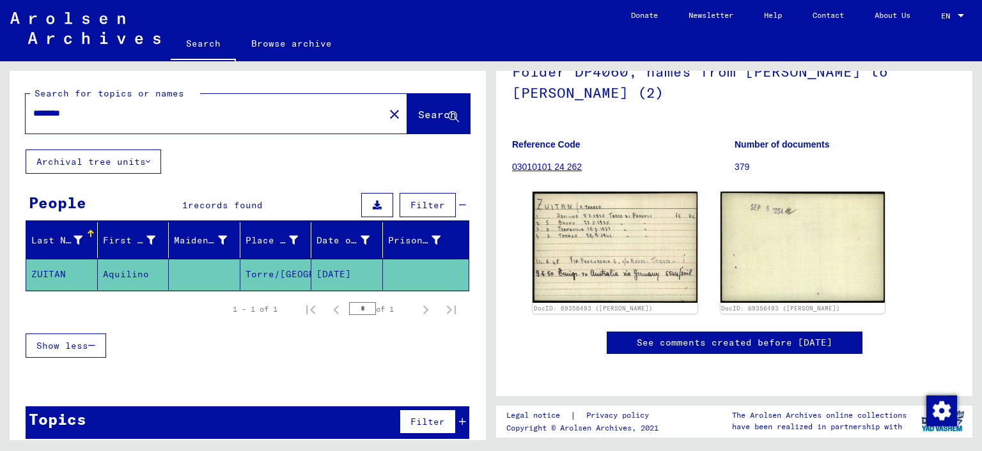
click at [146, 117] on input "********" at bounding box center [204, 113] width 343 height 13
type input "*"
click at [418, 120] on span "Search" at bounding box center [437, 114] width 38 height 13
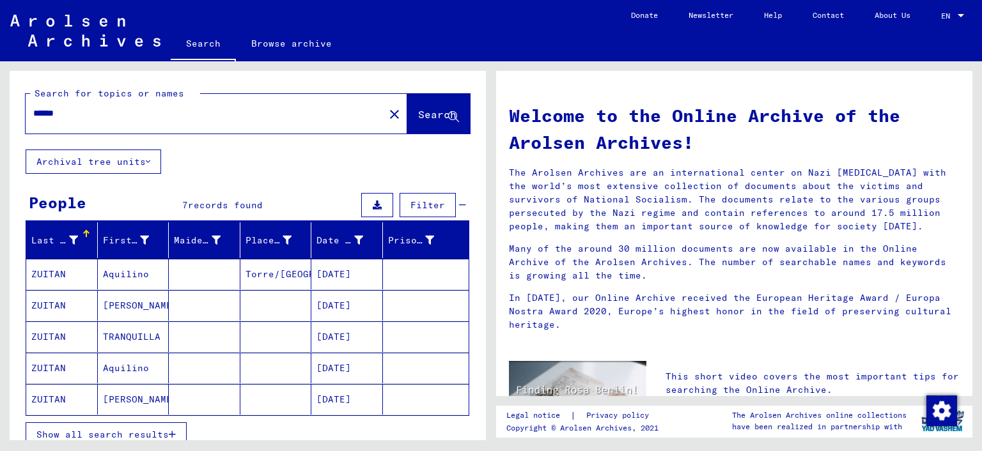
click at [152, 164] on button "Archival tree units" at bounding box center [94, 162] width 136 height 24
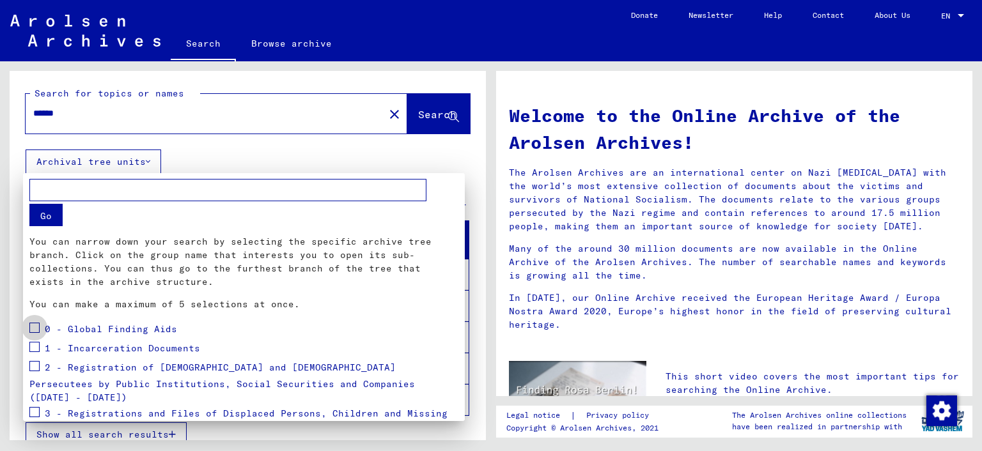
click at [37, 329] on span at bounding box center [34, 328] width 10 height 10
click at [51, 221] on button "Go" at bounding box center [45, 215] width 33 height 22
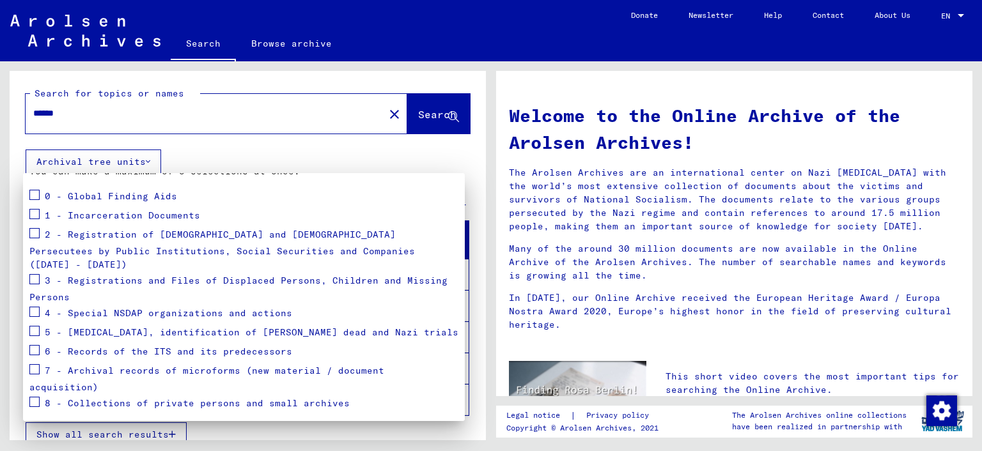
scroll to position [137, 0]
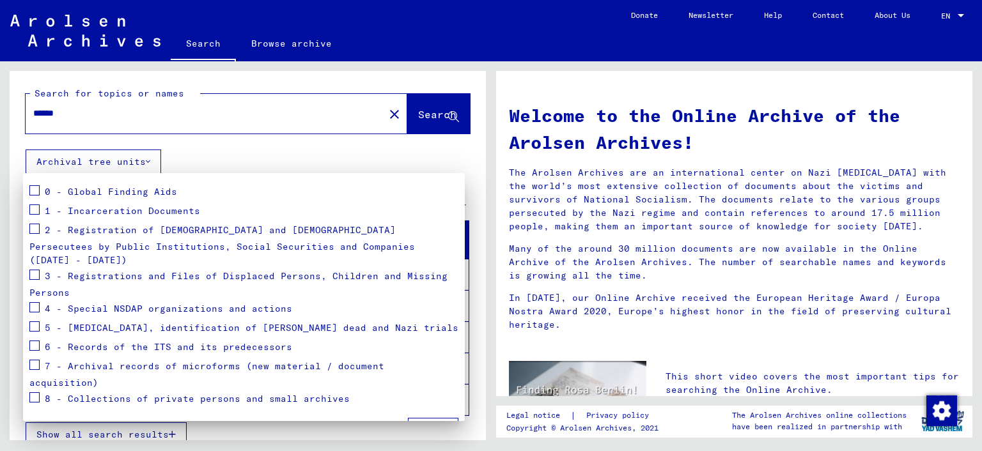
click at [32, 192] on span at bounding box center [34, 190] width 10 height 10
click at [38, 209] on span at bounding box center [34, 210] width 10 height 10
click at [36, 228] on span at bounding box center [34, 229] width 10 height 10
click at [34, 270] on span at bounding box center [34, 275] width 10 height 10
click at [34, 302] on span at bounding box center [34, 307] width 10 height 10
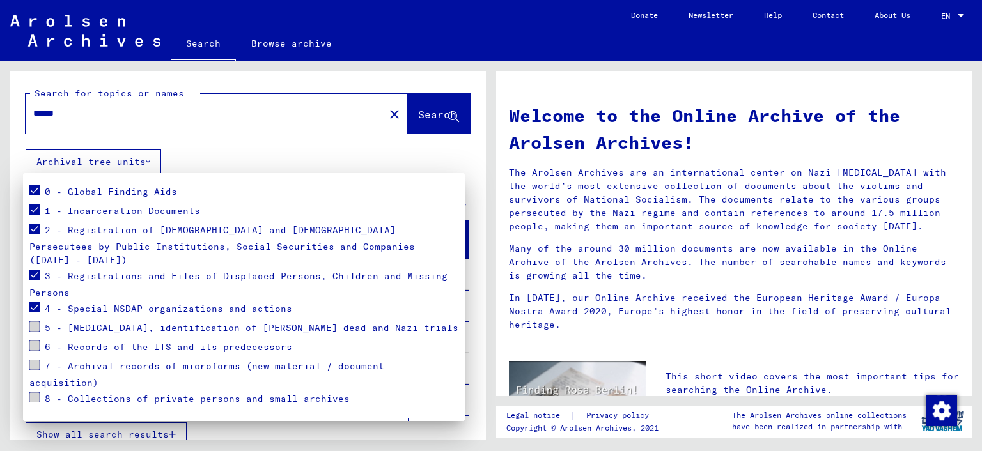
click at [439, 424] on span "Apply" at bounding box center [433, 430] width 29 height 12
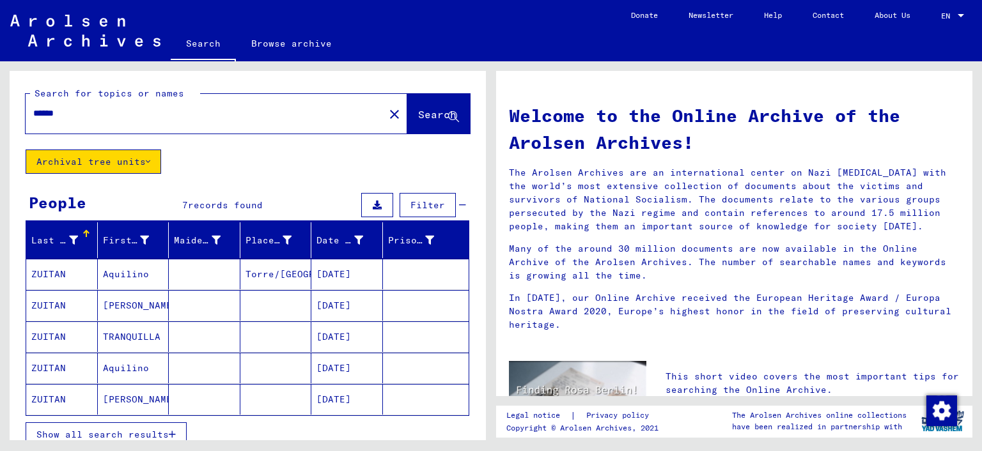
scroll to position [75, 0]
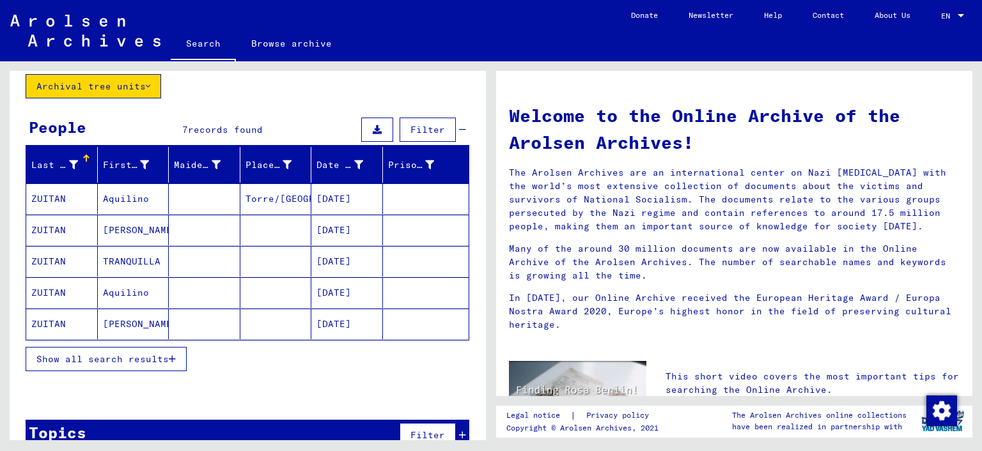
click at [114, 361] on span "Show all search results" at bounding box center [102, 360] width 132 height 12
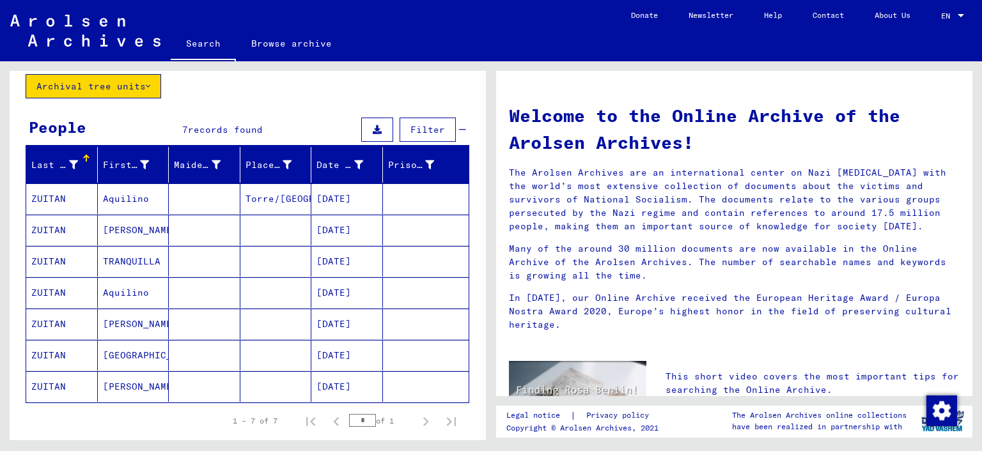
click at [106, 80] on button "Archival tree units" at bounding box center [94, 86] width 136 height 24
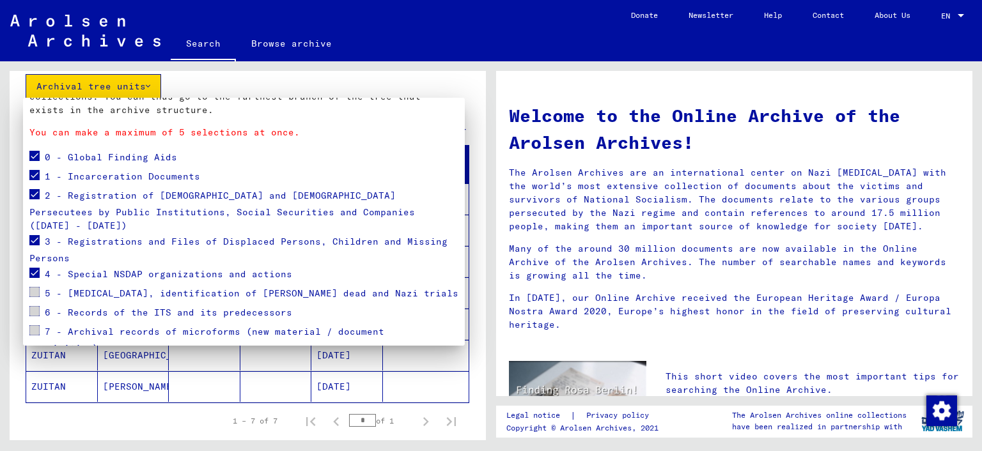
scroll to position [137, 0]
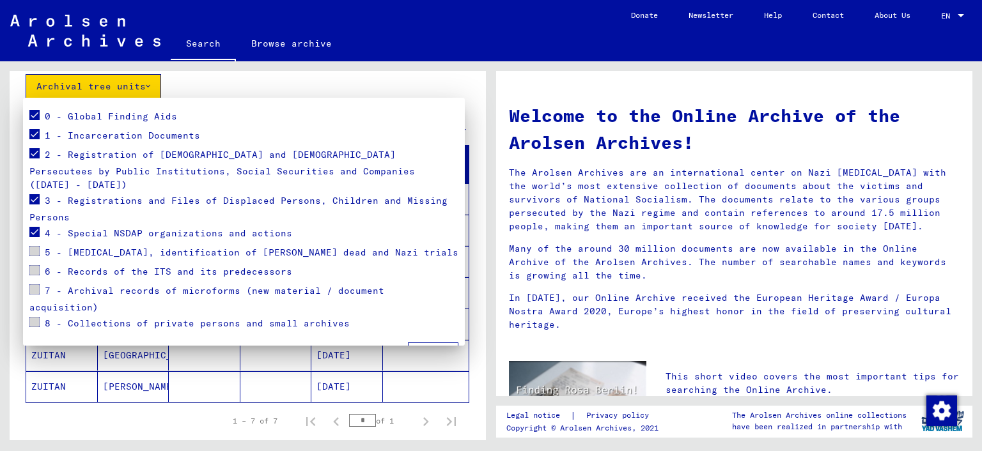
click at [38, 246] on span at bounding box center [34, 251] width 10 height 10
click at [33, 246] on span at bounding box center [34, 251] width 10 height 10
click at [33, 116] on span at bounding box center [34, 115] width 10 height 10
click at [37, 134] on span at bounding box center [34, 134] width 10 height 10
click at [31, 153] on span at bounding box center [34, 153] width 10 height 10
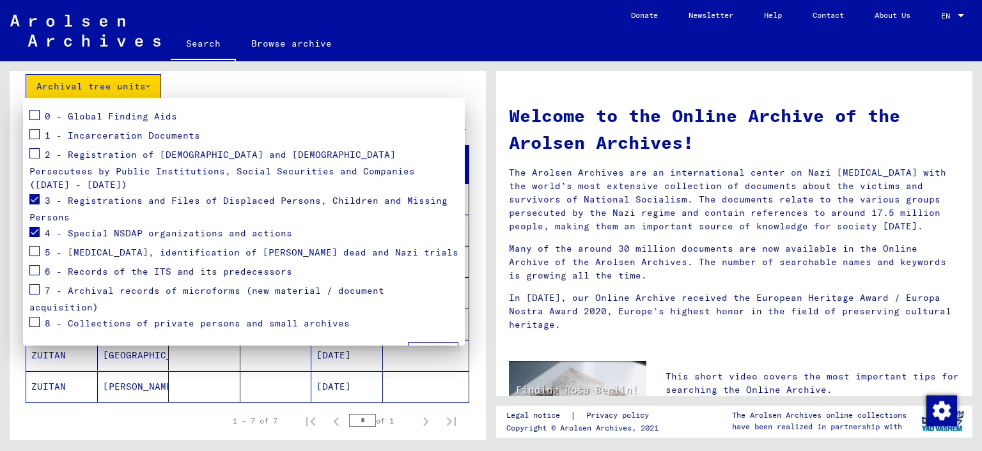
click at [36, 194] on span at bounding box center [34, 199] width 10 height 10
click at [35, 227] on span at bounding box center [34, 232] width 10 height 10
click at [33, 246] on span at bounding box center [34, 251] width 10 height 10
click at [36, 265] on span at bounding box center [34, 270] width 10 height 10
click at [33, 284] on span at bounding box center [34, 289] width 10 height 10
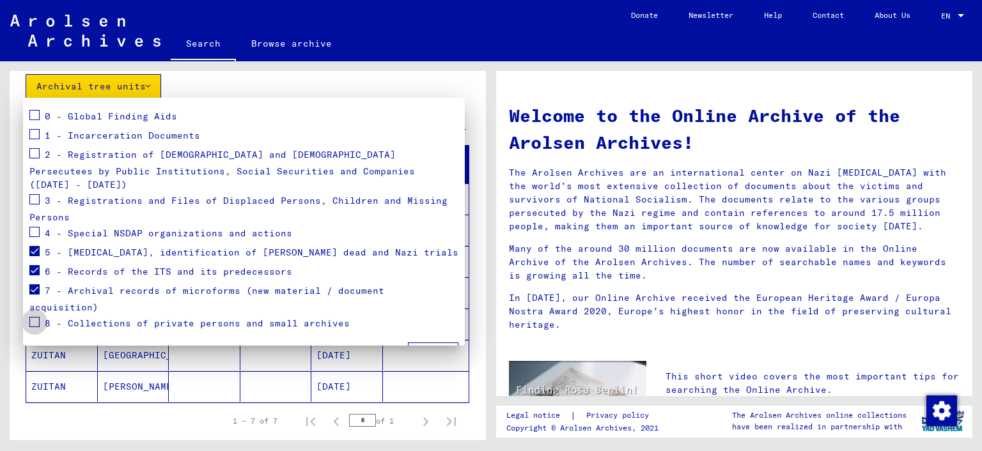
click at [33, 317] on span at bounding box center [34, 322] width 10 height 10
click at [418, 343] on button "Apply" at bounding box center [433, 355] width 51 height 24
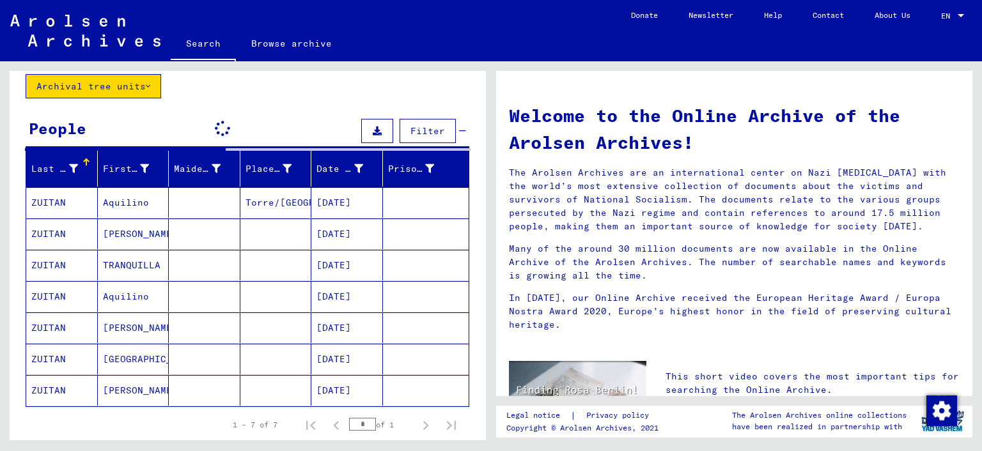
scroll to position [0, 0]
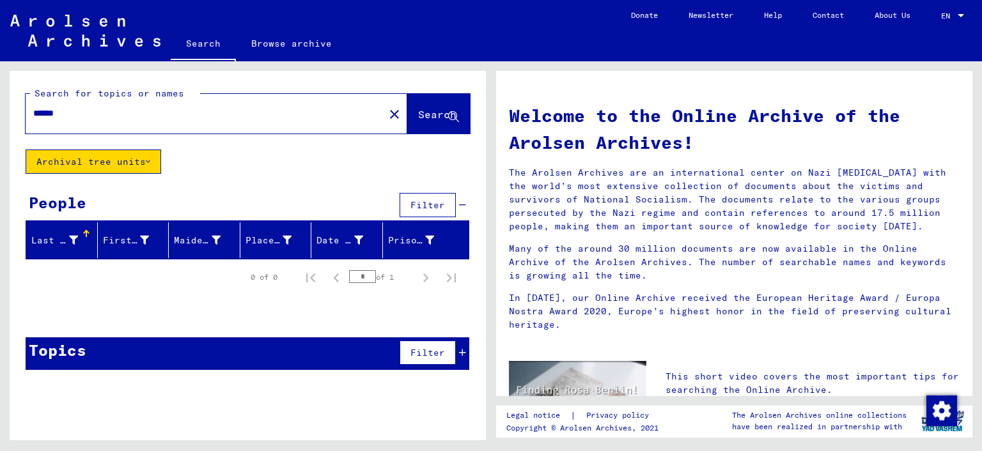
click at [135, 159] on button "Archival tree units" at bounding box center [94, 162] width 136 height 24
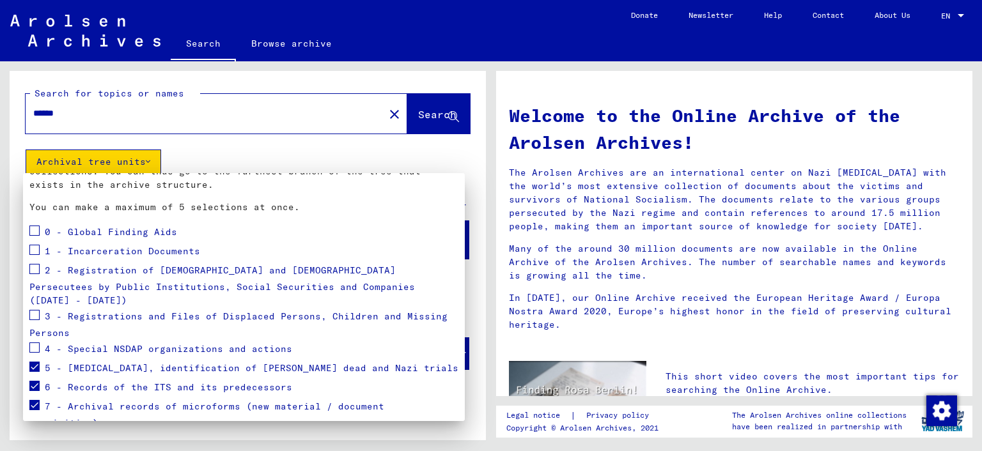
scroll to position [137, 0]
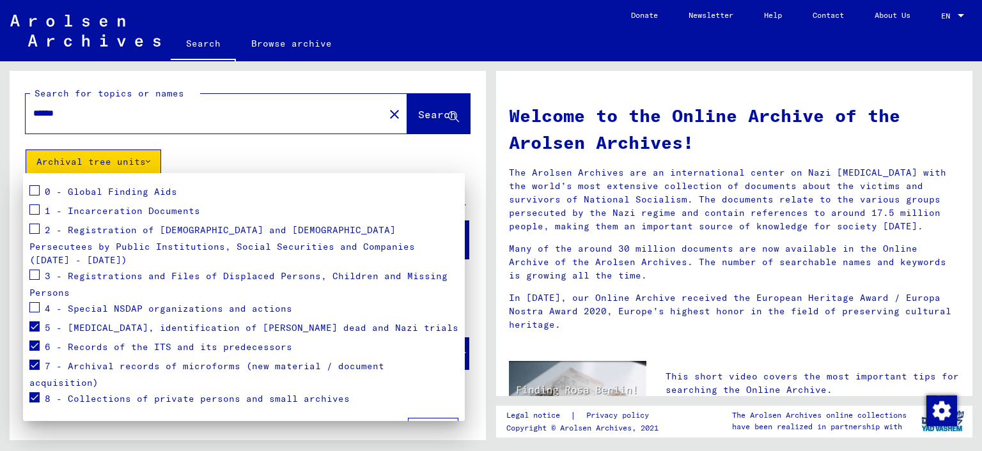
click at [386, 425] on span "Reset" at bounding box center [378, 431] width 29 height 12
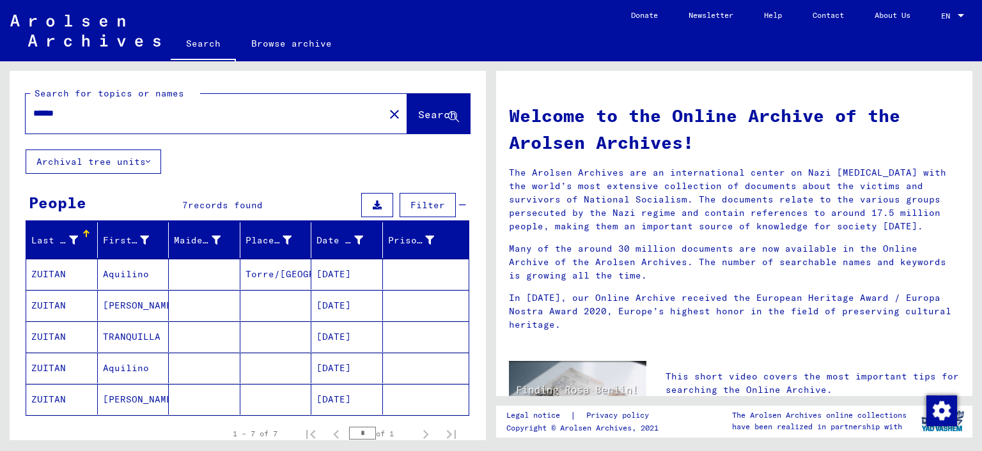
click at [55, 113] on input "******" at bounding box center [201, 113] width 336 height 13
type input "*******"
drag, startPoint x: 109, startPoint y: 113, endPoint x: 240, endPoint y: 114, distance: 131.7
click at [129, 113] on input "*******" at bounding box center [201, 113] width 336 height 13
click at [387, 118] on mat-icon "close" at bounding box center [394, 114] width 15 height 15
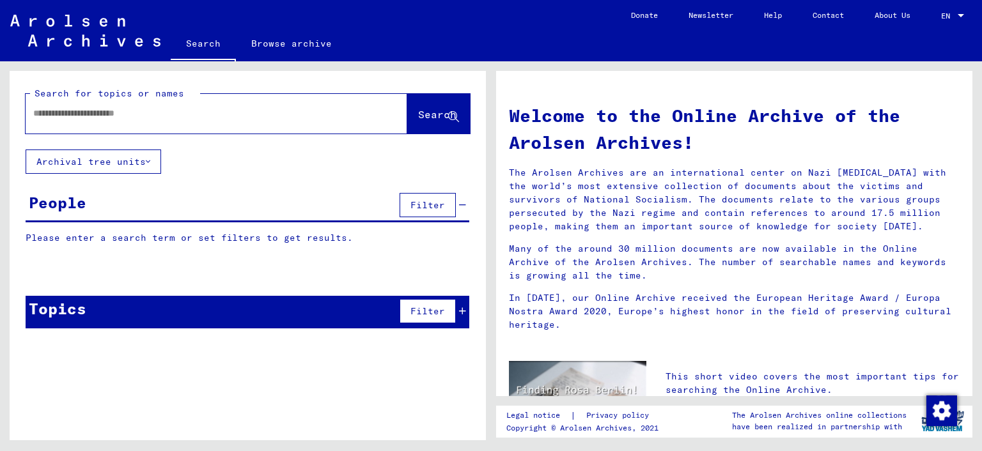
click at [185, 109] on input "text" at bounding box center [201, 113] width 336 height 13
type input "*"
type input "**********"
click at [421, 123] on button "Search" at bounding box center [438, 114] width 63 height 40
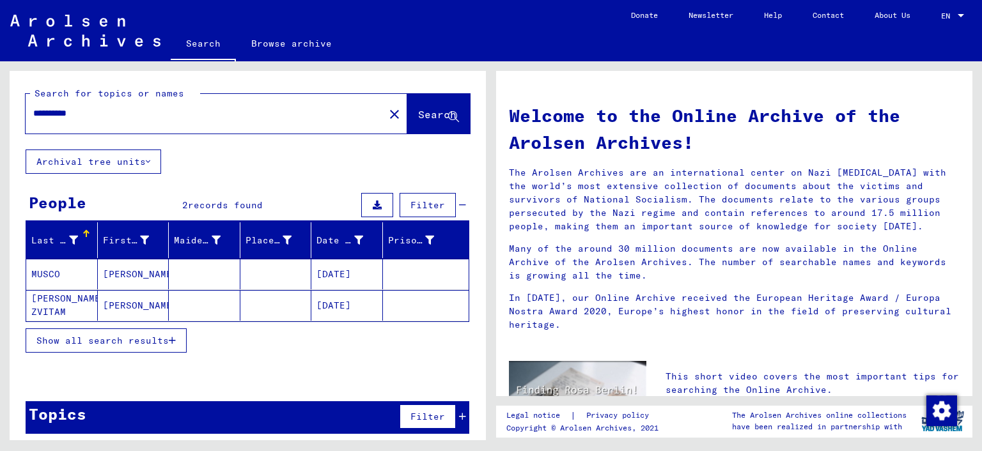
click at [51, 308] on mat-cell "[PERSON_NAME] ZVITAM" at bounding box center [62, 305] width 72 height 31
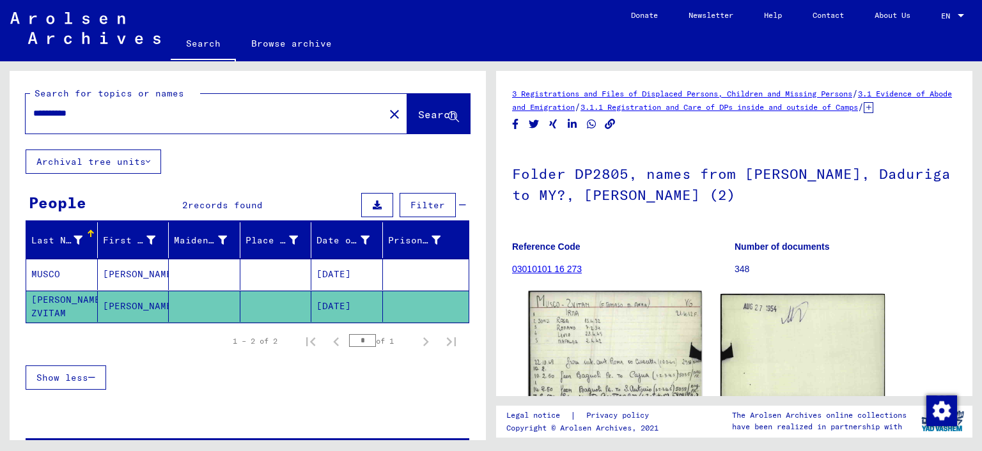
click at [614, 335] on img at bounding box center [615, 349] width 173 height 114
